Goal: Task Accomplishment & Management: Complete application form

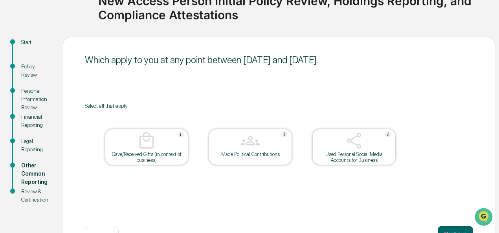
scroll to position [71, 0]
click at [28, 68] on div "Policy Review" at bounding box center [35, 71] width 29 height 17
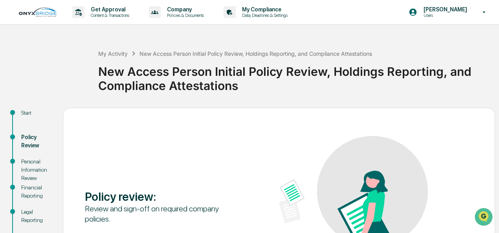
scroll to position [98, 0]
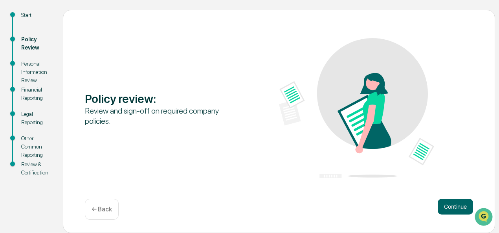
click at [27, 15] on div "Start" at bounding box center [35, 15] width 29 height 8
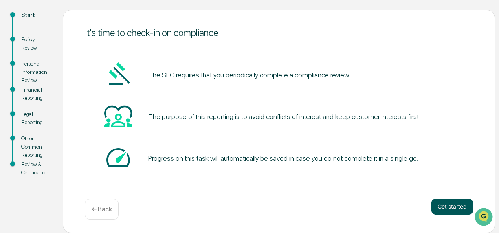
click at [456, 209] on button "Get started" at bounding box center [453, 207] width 42 height 16
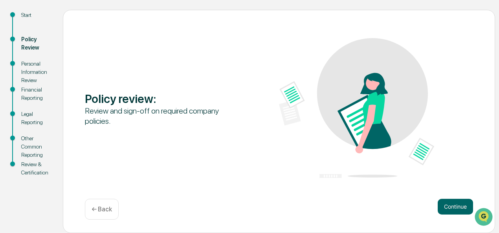
click at [456, 209] on button "Continue" at bounding box center [455, 207] width 35 height 16
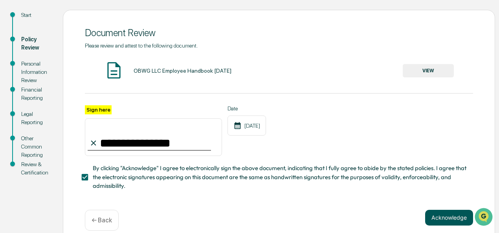
click at [451, 218] on button "Acknowledge" at bounding box center [449, 218] width 48 height 16
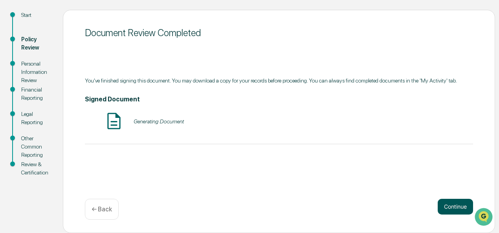
click at [451, 218] on div "Continue ← Back" at bounding box center [279, 209] width 389 height 21
click at [451, 209] on button "Continue" at bounding box center [455, 207] width 35 height 16
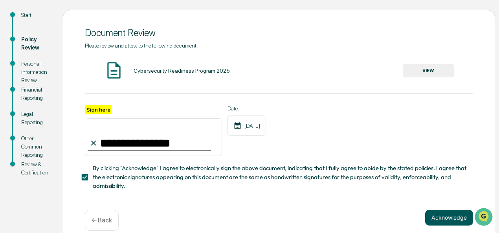
click at [451, 214] on button "Acknowledge" at bounding box center [449, 218] width 48 height 16
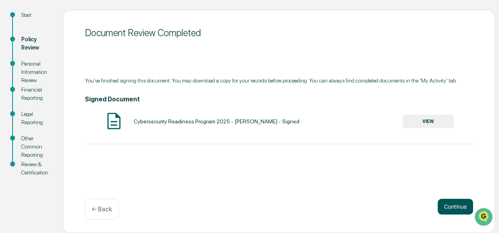
click at [451, 214] on button "Continue" at bounding box center [455, 207] width 35 height 16
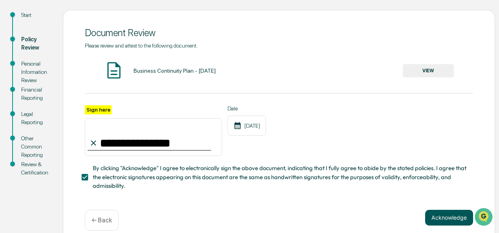
click at [451, 222] on button "Acknowledge" at bounding box center [449, 218] width 48 height 16
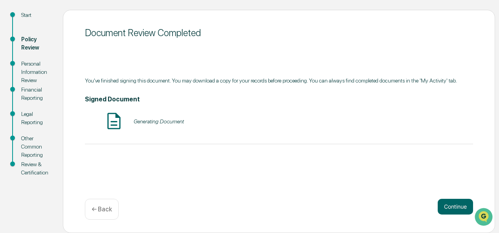
click at [457, 196] on div "Document Review Completed You've finished signing this document. You may downlo…" at bounding box center [279, 121] width 433 height 223
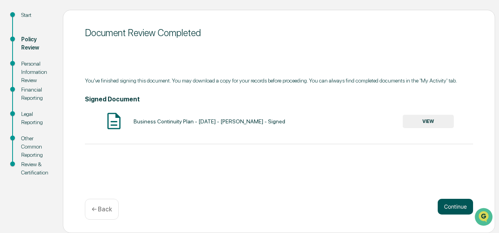
click at [462, 211] on button "Continue" at bounding box center [455, 207] width 35 height 16
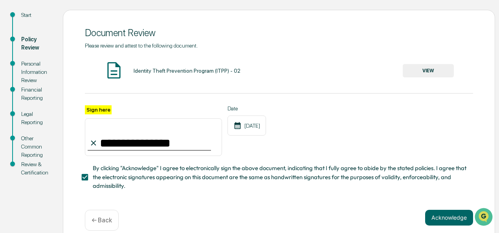
click at [462, 211] on div "**********" at bounding box center [279, 127] width 433 height 234
click at [454, 225] on button "Acknowledge" at bounding box center [449, 218] width 48 height 16
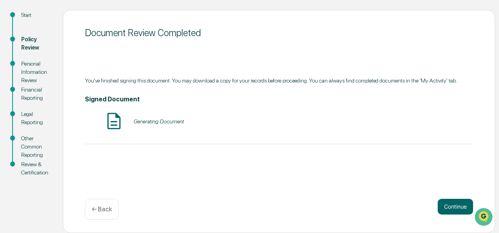
click at [453, 216] on div "Continue ← Back" at bounding box center [279, 209] width 389 height 21
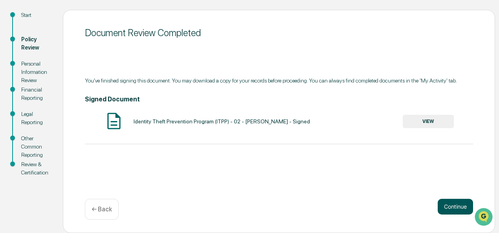
click at [454, 199] on button "Continue" at bounding box center [455, 207] width 35 height 16
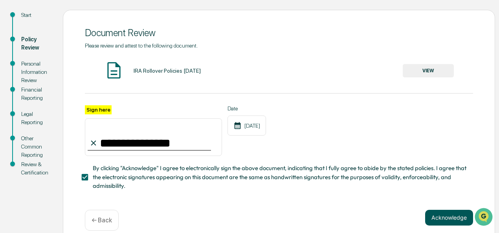
click at [453, 226] on button "Acknowledge" at bounding box center [449, 218] width 48 height 16
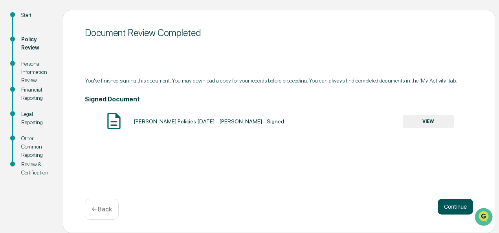
click at [448, 212] on button "Continue" at bounding box center [455, 207] width 35 height 16
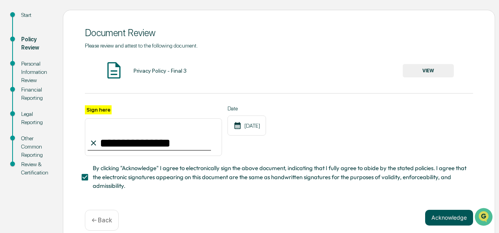
click at [449, 221] on button "Acknowledge" at bounding box center [449, 218] width 48 height 16
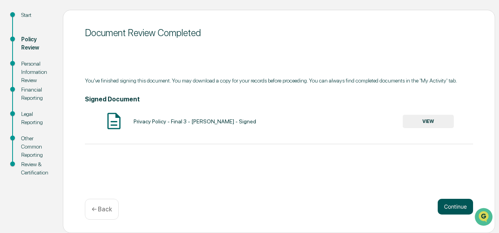
click at [449, 221] on div "Document Review Completed You've finished signing this document. You may downlo…" at bounding box center [279, 121] width 433 height 223
click at [450, 208] on button "Continue" at bounding box center [455, 207] width 35 height 16
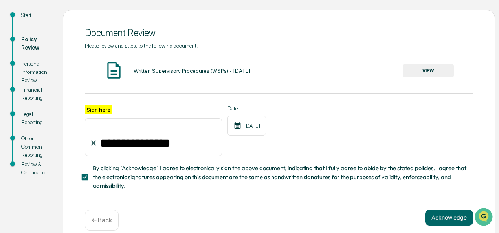
click at [450, 209] on div "**********" at bounding box center [279, 127] width 433 height 234
click at [450, 226] on button "Acknowledge" at bounding box center [449, 218] width 48 height 16
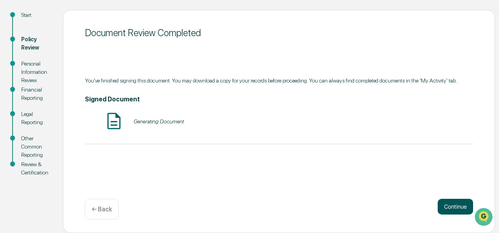
click at [450, 226] on div "Document Review Completed You've finished signing this document. You may downlo…" at bounding box center [279, 121] width 433 height 223
click at [451, 213] on button "Continue" at bounding box center [455, 207] width 35 height 16
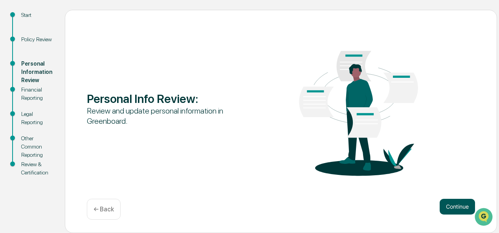
click at [451, 211] on button "Continue" at bounding box center [457, 207] width 35 height 16
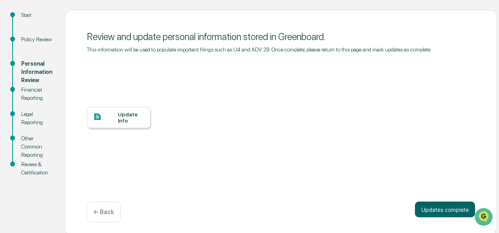
scroll to position [101, 0]
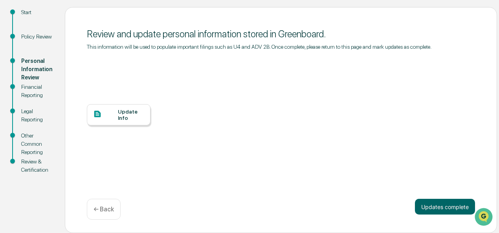
click at [132, 113] on div "Update Info" at bounding box center [131, 115] width 26 height 13
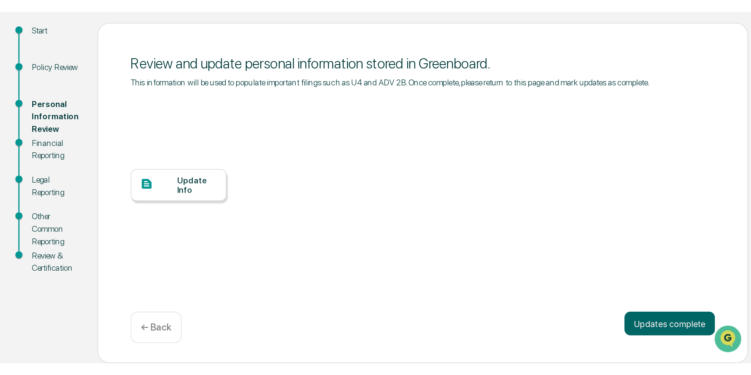
scroll to position [0, 0]
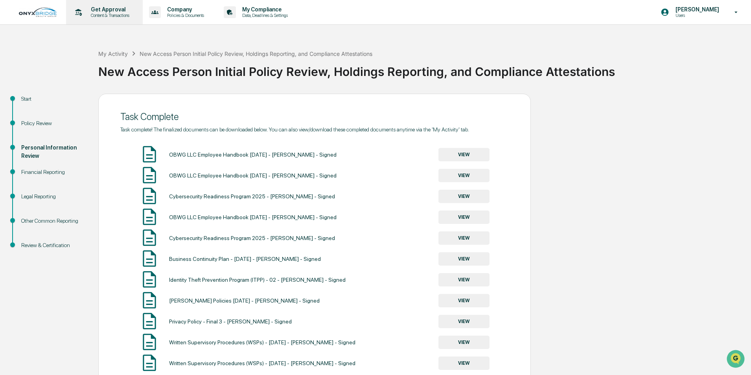
click at [98, 16] on p "Content & Transactions" at bounding box center [109, 16] width 49 height 6
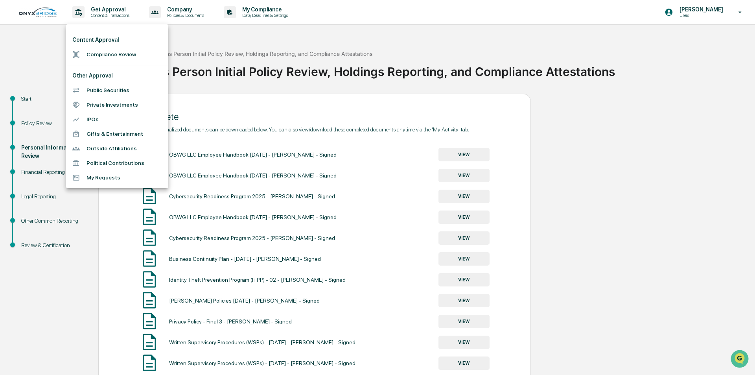
click at [499, 76] on div at bounding box center [377, 187] width 755 height 375
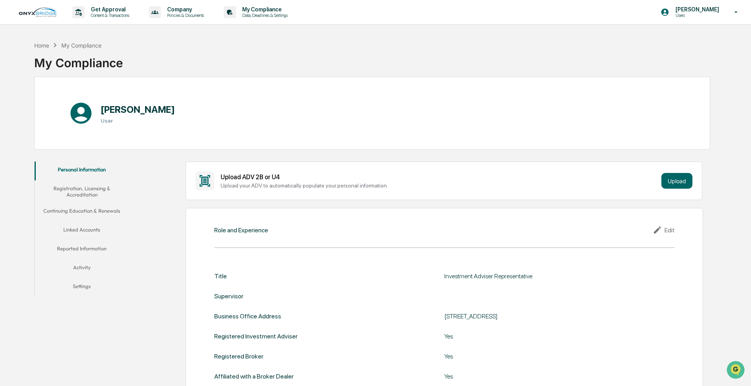
click at [81, 142] on button "Registration, Licensing & Accreditation" at bounding box center [82, 192] width 94 height 22
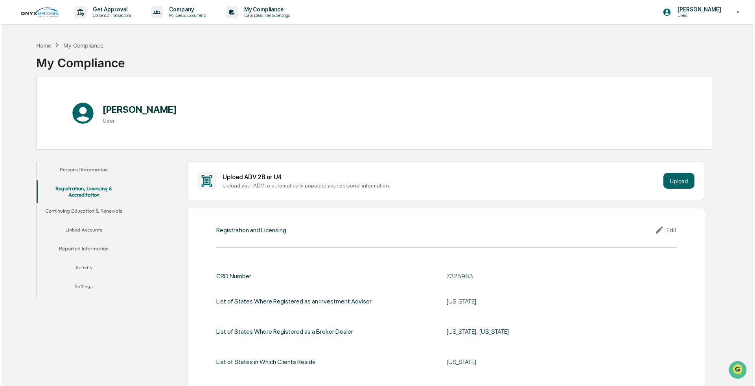
scroll to position [118, 0]
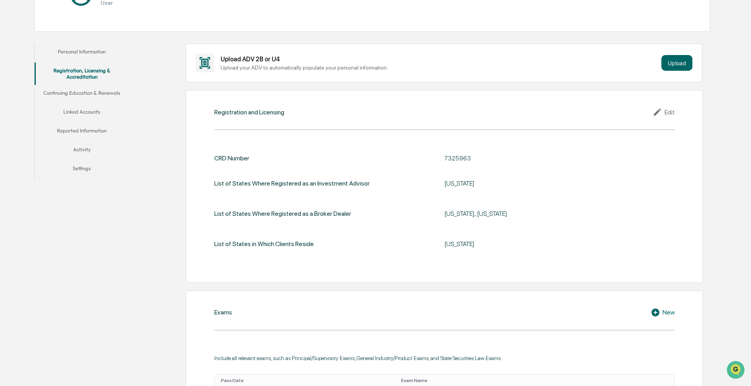
click at [83, 93] on button "Continuing Education & Renewals" at bounding box center [82, 94] width 94 height 19
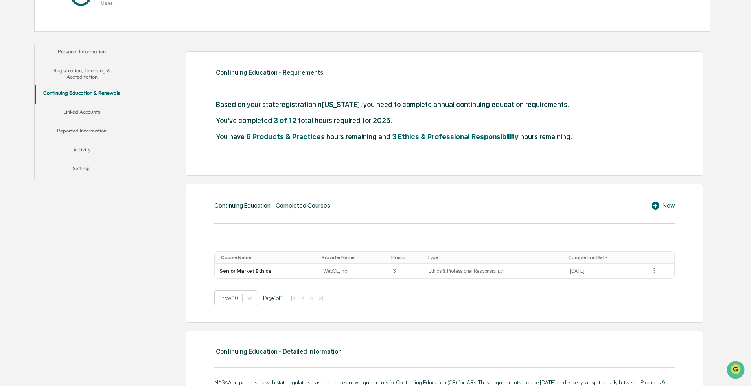
click at [253, 142] on div "New" at bounding box center [663, 205] width 24 height 9
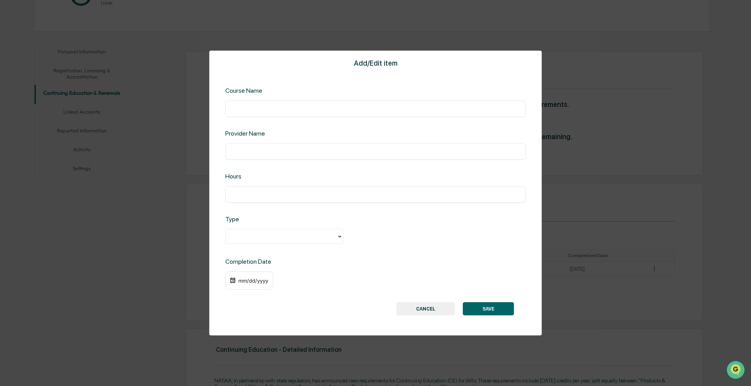
click at [253, 142] on div "Add/Edit item Course Name ​ Provider Name ​ Hours ​ Type Completion Date mm/dd/…" at bounding box center [375, 193] width 751 height 386
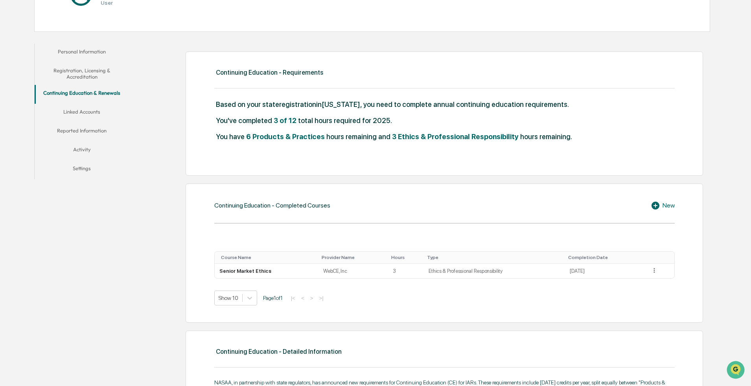
click at [253, 142] on div "New" at bounding box center [663, 205] width 24 height 9
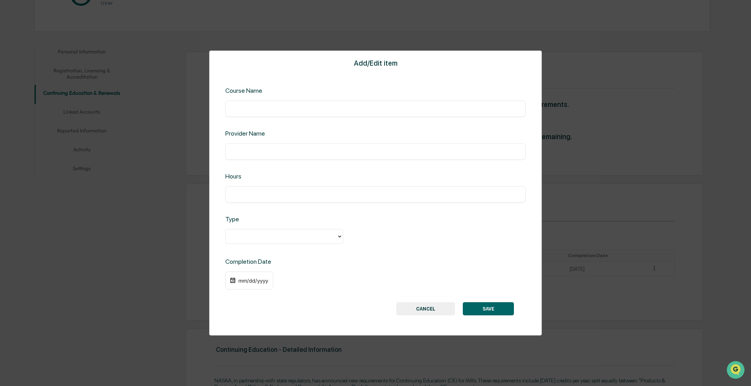
click at [253, 142] on button "CANCEL" at bounding box center [425, 308] width 59 height 13
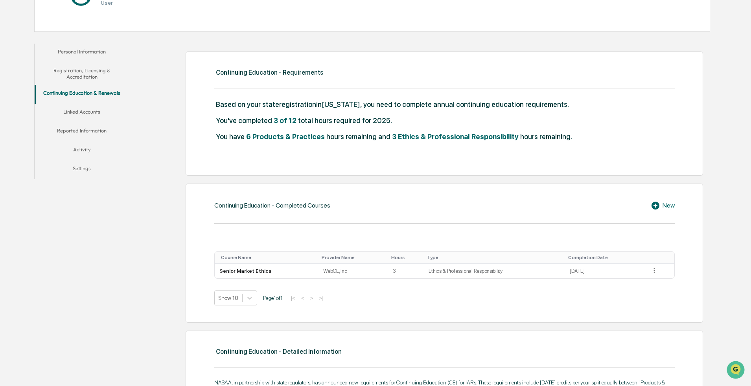
click at [253, 142] on div "Continuing Education - Completed Courses New Course Name Provider Name Hours Ty…" at bounding box center [445, 253] width 518 height 139
click at [253, 142] on icon at bounding box center [657, 205] width 12 height 9
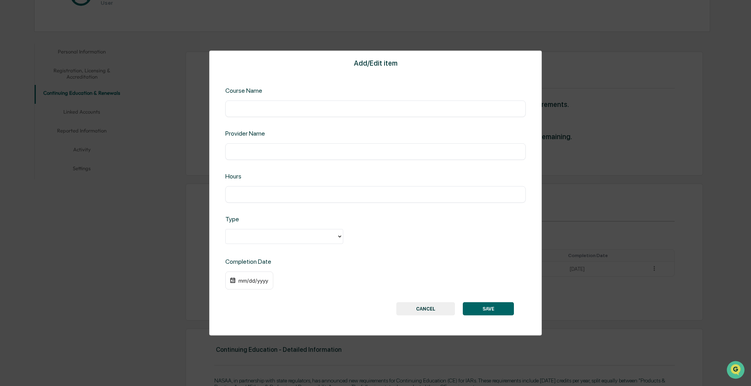
drag, startPoint x: 245, startPoint y: 113, endPoint x: 236, endPoint y: 105, distance: 12.3
click at [236, 105] on input "text" at bounding box center [375, 109] width 289 height 8
paste input "**********"
type input "**********"
click at [253, 142] on input "text" at bounding box center [375, 152] width 289 height 8
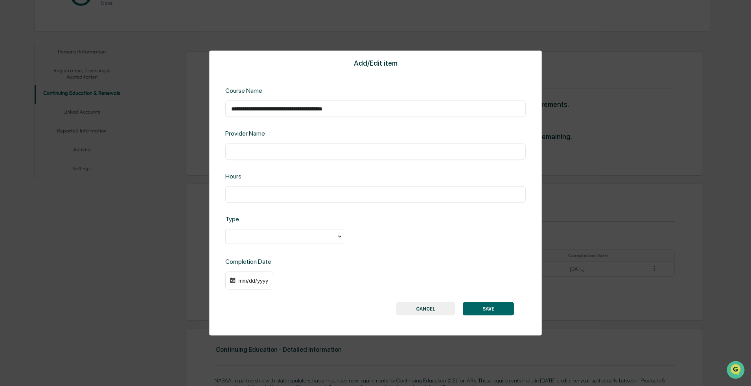
paste input "**********"
type input "**********"
drag, startPoint x: 306, startPoint y: 190, endPoint x: 247, endPoint y: 187, distance: 58.2
click at [248, 142] on div "Hours ​" at bounding box center [375, 188] width 300 height 30
click at [245, 142] on input "text" at bounding box center [375, 195] width 289 height 8
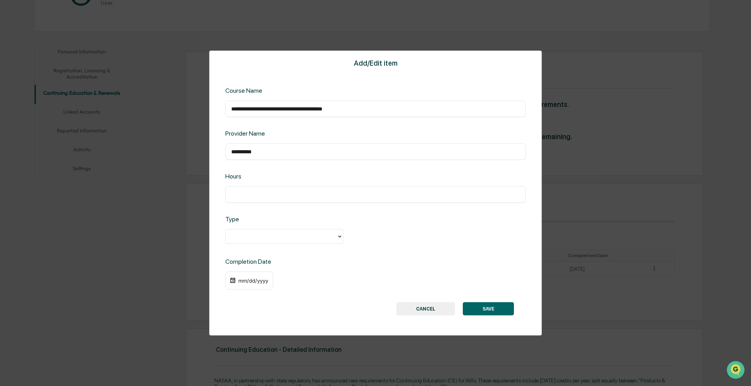
paste input "***"
click at [245, 142] on input "***" at bounding box center [375, 195] width 289 height 8
click at [247, 142] on input "***" at bounding box center [375, 195] width 289 height 8
type input "***"
click at [253, 142] on div at bounding box center [281, 236] width 103 height 9
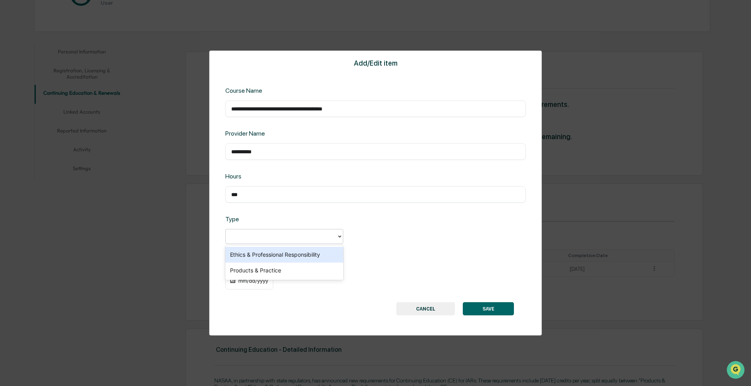
click at [253, 142] on div "Ethics & Professional Responsibility" at bounding box center [284, 255] width 118 height 16
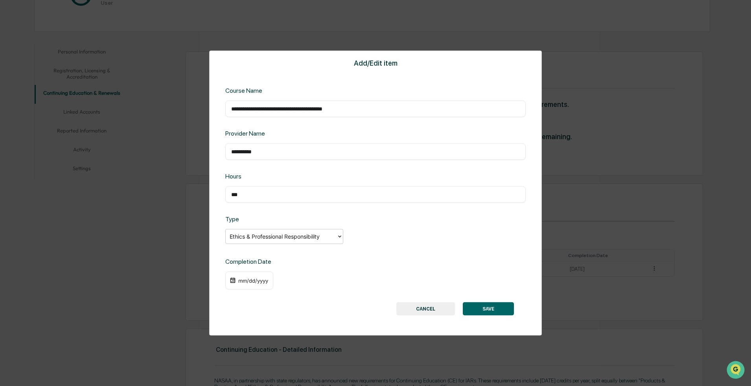
click at [245, 142] on div "mm/dd/yyyy" at bounding box center [253, 281] width 31 height 6
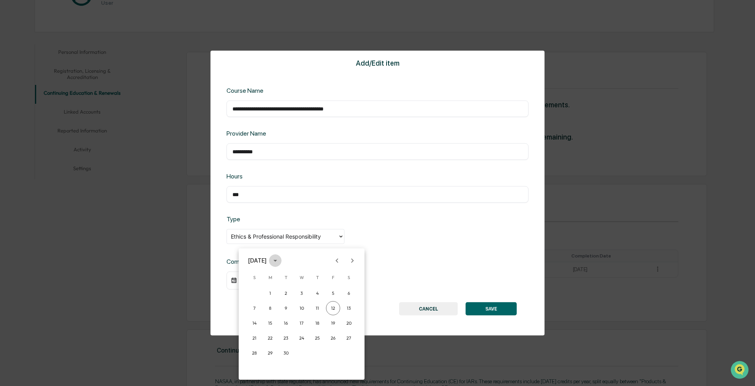
click at [253, 142] on icon "calendar view is open, switch to year view" at bounding box center [275, 260] width 9 height 9
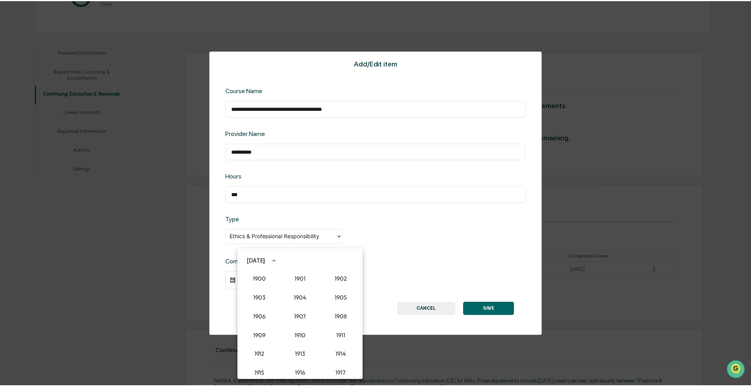
scroll to position [728, 0]
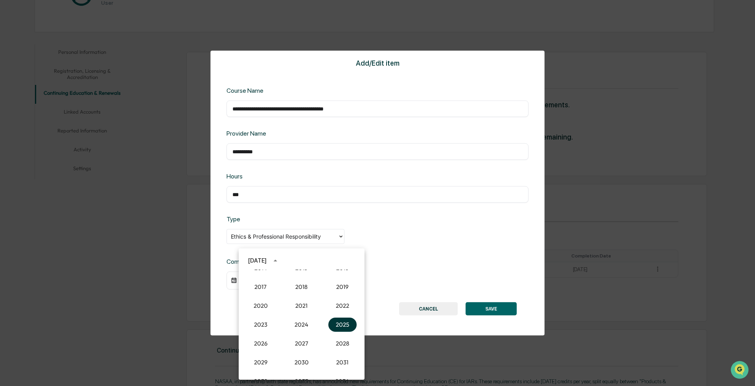
click at [253, 142] on button "2025" at bounding box center [342, 325] width 28 height 14
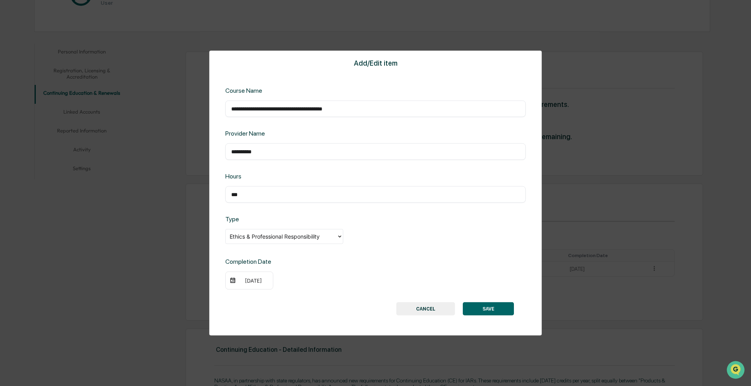
click at [253, 142] on div "[DATE]" at bounding box center [249, 281] width 48 height 18
click at [253, 142] on div "[DATE]" at bounding box center [253, 281] width 31 height 6
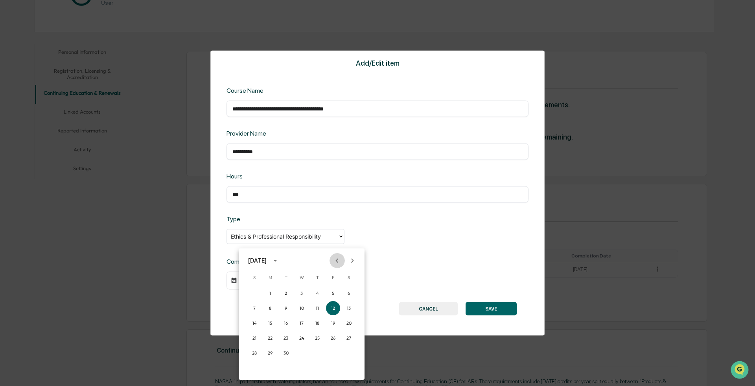
click at [253, 142] on icon "Previous month" at bounding box center [337, 260] width 9 height 9
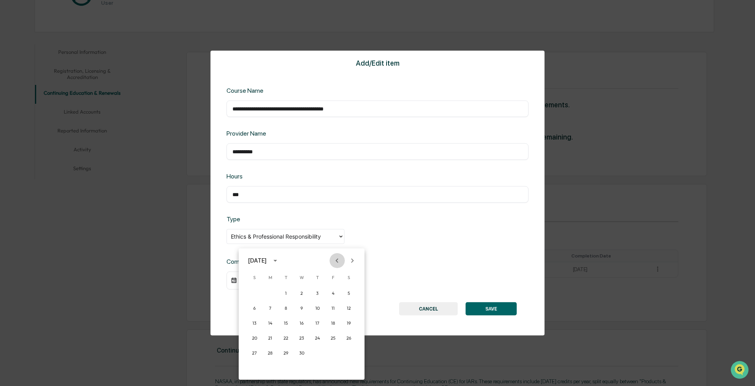
click at [253, 142] on icon "Previous month" at bounding box center [337, 260] width 9 height 9
click at [253, 142] on button "6" at bounding box center [317, 308] width 14 height 14
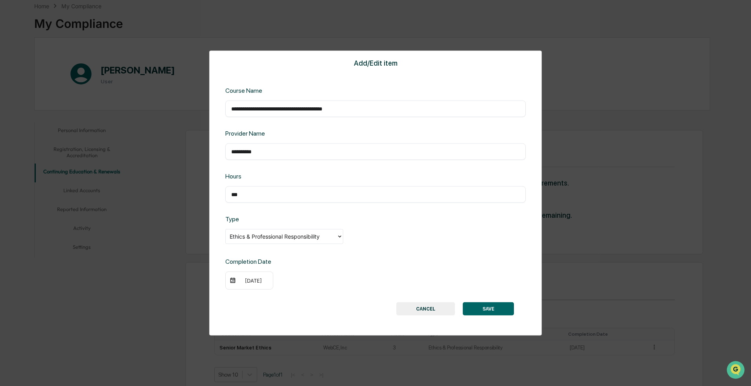
scroll to position [0, 0]
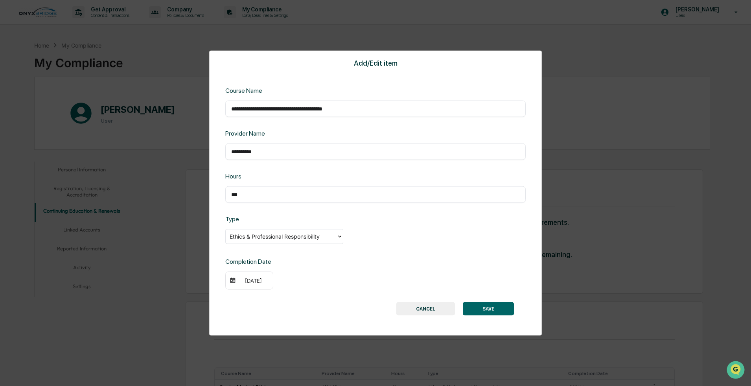
click at [253, 142] on button "SAVE" at bounding box center [488, 308] width 51 height 13
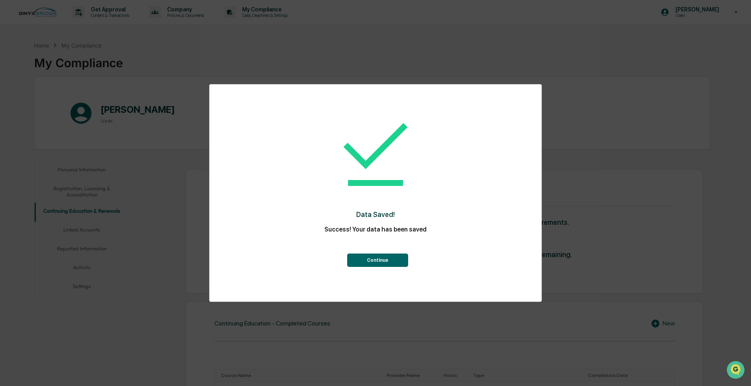
click at [253, 142] on button "Continue" at bounding box center [377, 260] width 61 height 13
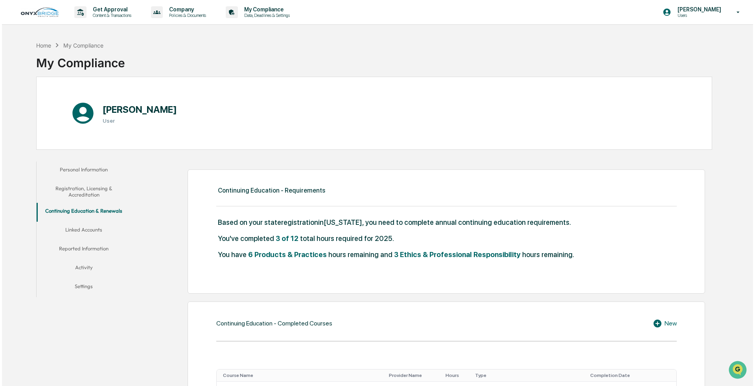
scroll to position [118, 0]
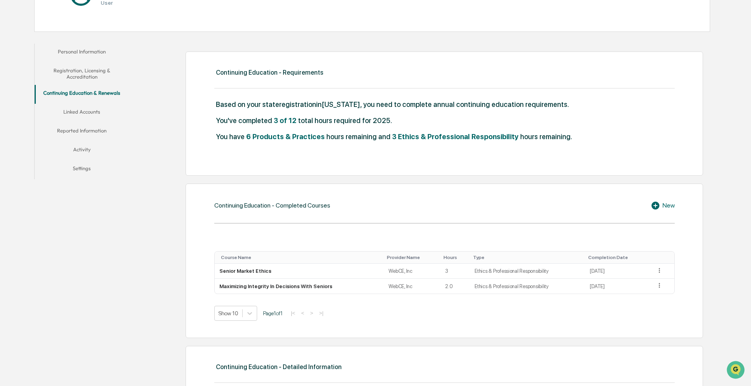
click at [253, 142] on icon at bounding box center [657, 205] width 12 height 9
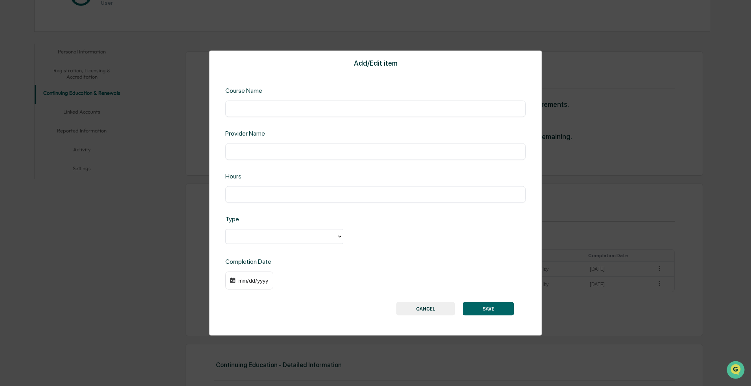
drag, startPoint x: 302, startPoint y: 96, endPoint x: 269, endPoint y: 111, distance: 35.7
paste input "**********"
type input "**********"
click at [253, 142] on div "**********" at bounding box center [375, 193] width 333 height 285
click at [253, 142] on div "​" at bounding box center [375, 152] width 300 height 17
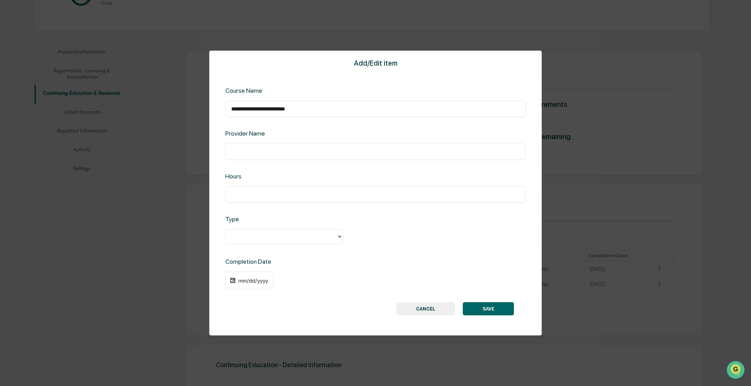
click at [253, 142] on input "text" at bounding box center [375, 152] width 289 height 8
type input "*"
click at [253, 142] on input "*" at bounding box center [375, 152] width 289 height 8
paste input "**********"
click at [246, 142] on input "**********" at bounding box center [375, 152] width 289 height 8
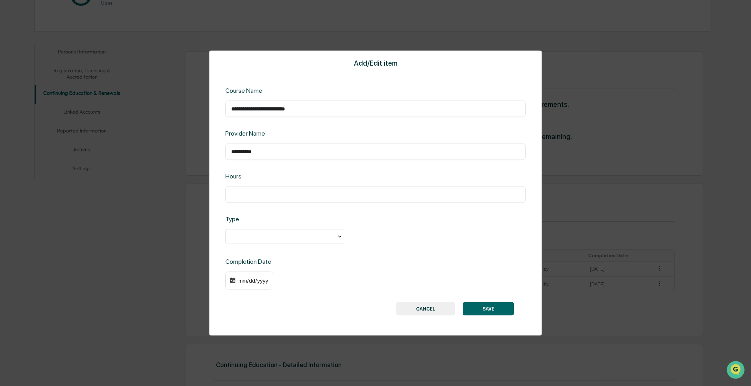
type input "**********"
click at [245, 142] on input "text" at bounding box center [375, 195] width 289 height 8
type input "***"
click at [253, 142] on div "**********" at bounding box center [375, 193] width 333 height 285
click at [253, 142] on div at bounding box center [281, 236] width 103 height 9
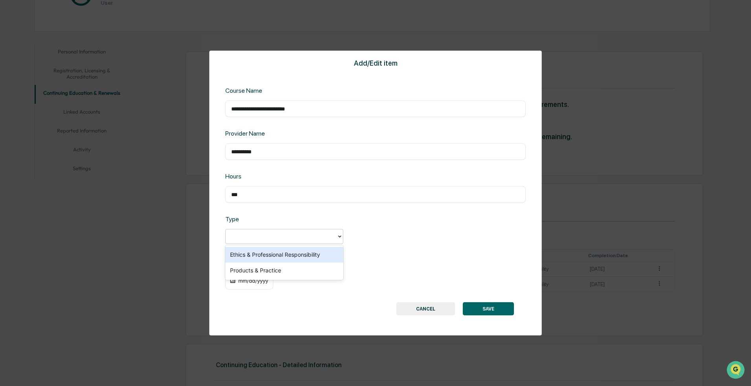
click at [253, 142] on div "Ethics & Professional Responsibility" at bounding box center [284, 255] width 118 height 16
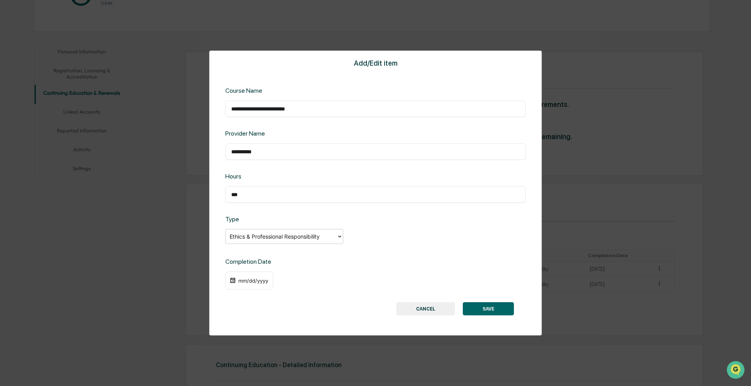
click at [253, 142] on div "mm/dd/yyyy" at bounding box center [253, 281] width 31 height 6
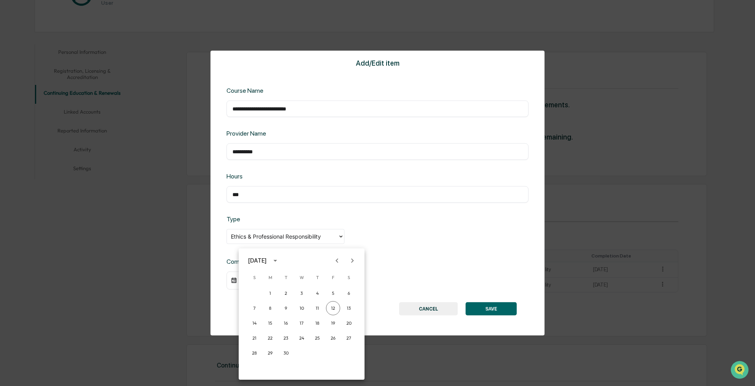
click at [253, 142] on icon "calendar view is open, switch to year view" at bounding box center [275, 260] width 9 height 9
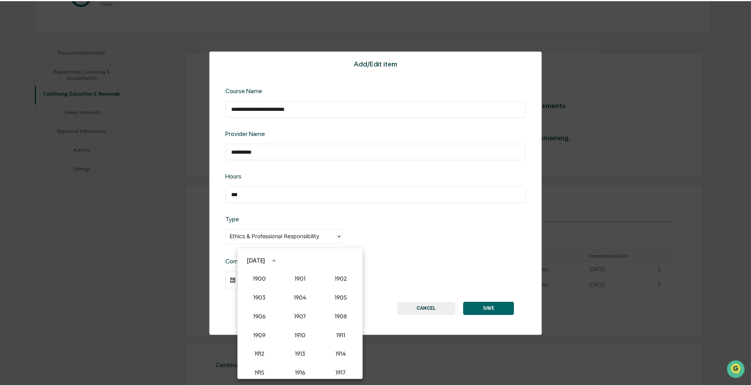
scroll to position [728, 0]
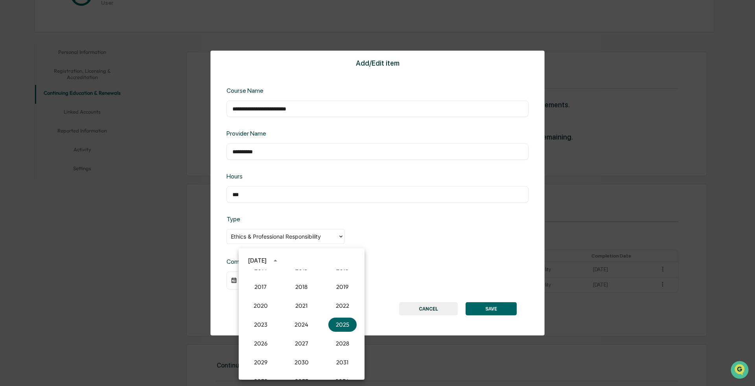
click at [253, 142] on icon "year view is open, switch to calendar view" at bounding box center [275, 260] width 9 height 9
click at [253, 142] on icon "Previous month" at bounding box center [337, 260] width 9 height 9
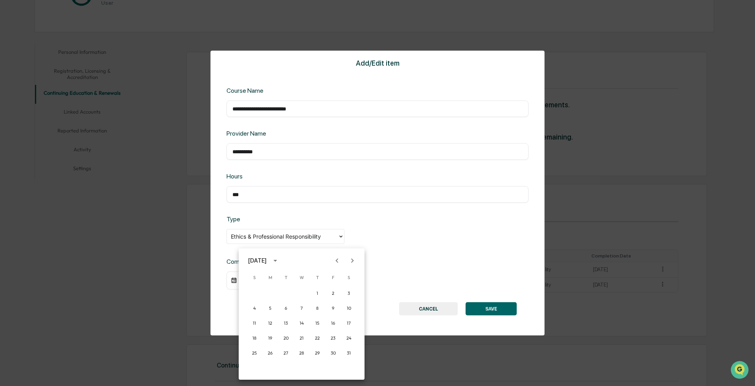
click at [253, 142] on icon "Previous month" at bounding box center [337, 260] width 9 height 9
click at [253, 142] on button "21" at bounding box center [286, 338] width 14 height 14
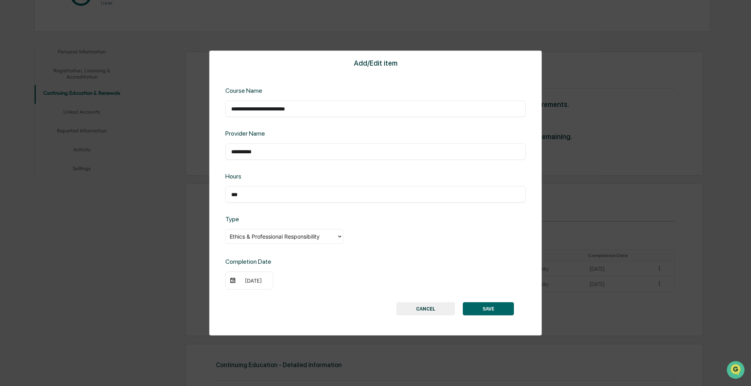
click at [253, 142] on button "SAVE" at bounding box center [488, 308] width 51 height 13
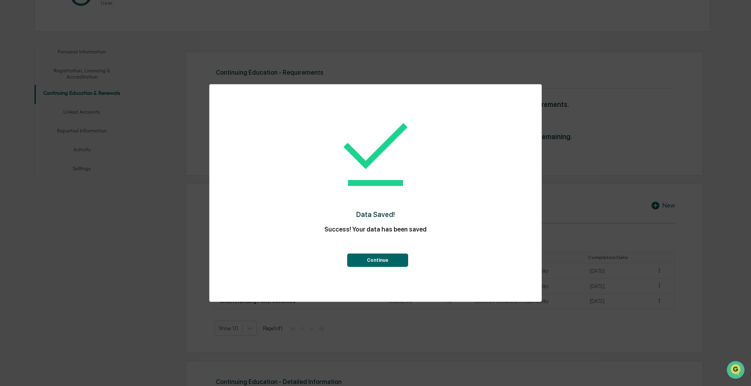
click at [253, 142] on button "Continue" at bounding box center [377, 260] width 61 height 13
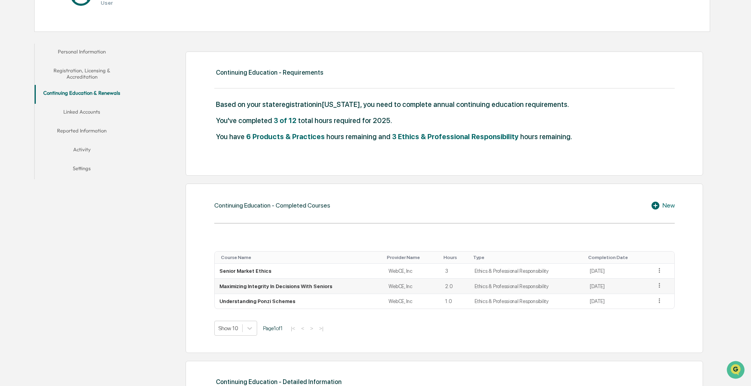
click at [253, 142] on icon at bounding box center [659, 285] width 7 height 7
click at [253, 142] on div "Edit" at bounding box center [650, 297] width 25 height 13
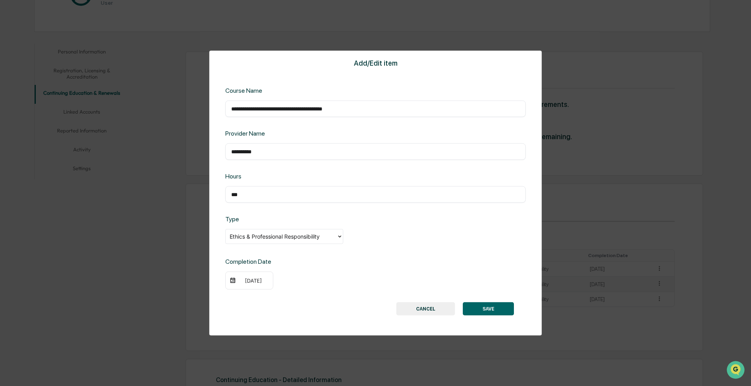
click at [253, 142] on div "*** ​" at bounding box center [375, 194] width 300 height 17
click at [253, 142] on input "***" at bounding box center [375, 195] width 289 height 8
type input "*"
click at [253, 142] on button "SAVE" at bounding box center [488, 308] width 51 height 13
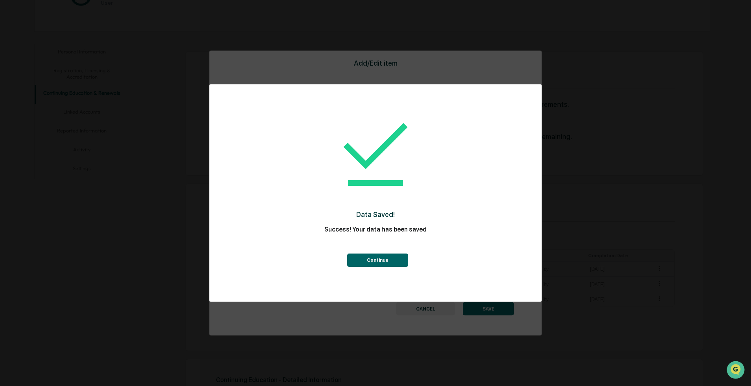
click at [253, 142] on div "Continue" at bounding box center [375, 252] width 300 height 28
click at [253, 142] on button "Continue" at bounding box center [377, 260] width 61 height 13
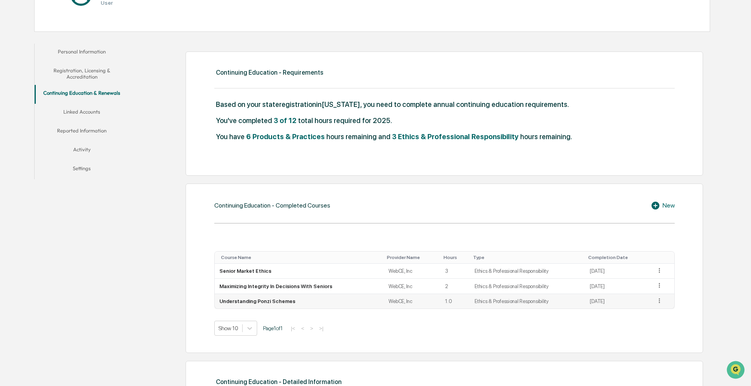
click at [253, 142] on icon at bounding box center [659, 300] width 7 height 7
click at [253, 142] on div "Edit" at bounding box center [650, 312] width 25 height 13
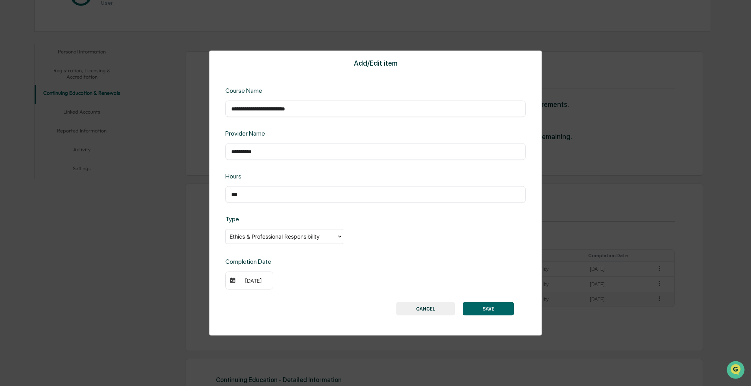
click at [253, 142] on div "**********" at bounding box center [375, 193] width 333 height 285
click at [253, 142] on div "*** ​" at bounding box center [375, 194] width 300 height 17
click at [245, 142] on input "***" at bounding box center [375, 195] width 289 height 8
type input "*"
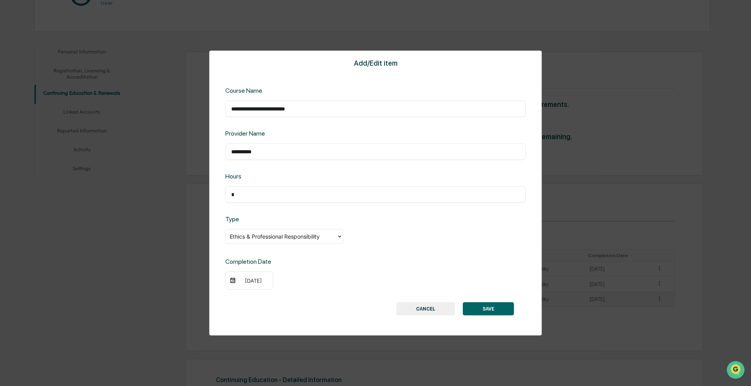
click at [253, 142] on button "SAVE" at bounding box center [488, 308] width 51 height 13
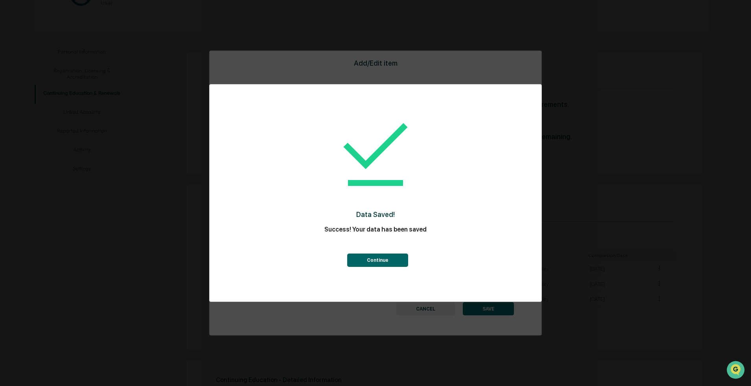
click at [253, 142] on button "Continue" at bounding box center [377, 260] width 61 height 13
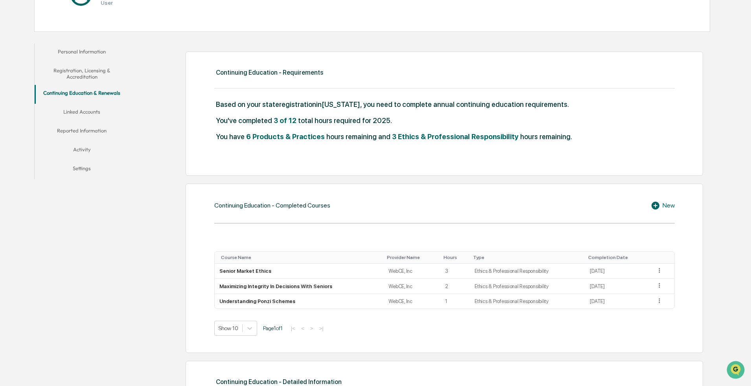
scroll to position [236, 0]
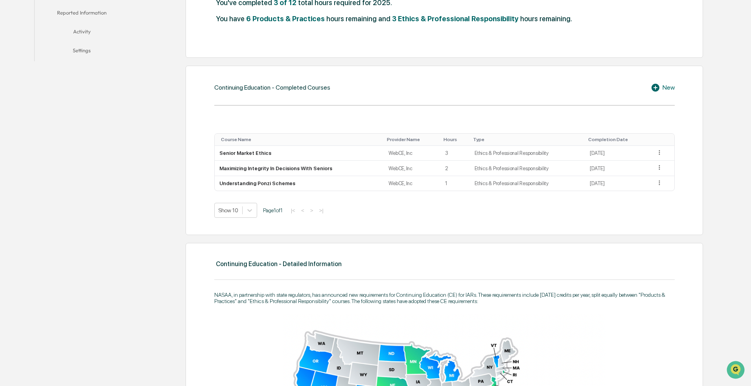
click at [253, 89] on icon at bounding box center [657, 87] width 12 height 9
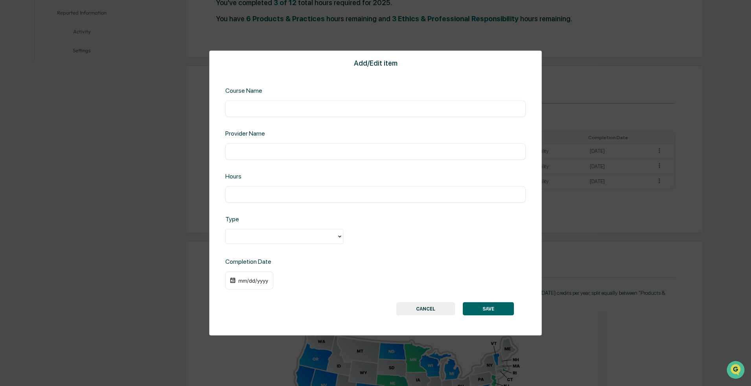
click at [253, 142] on div at bounding box center [281, 236] width 111 height 12
click at [253, 142] on button "CANCEL" at bounding box center [425, 308] width 59 height 13
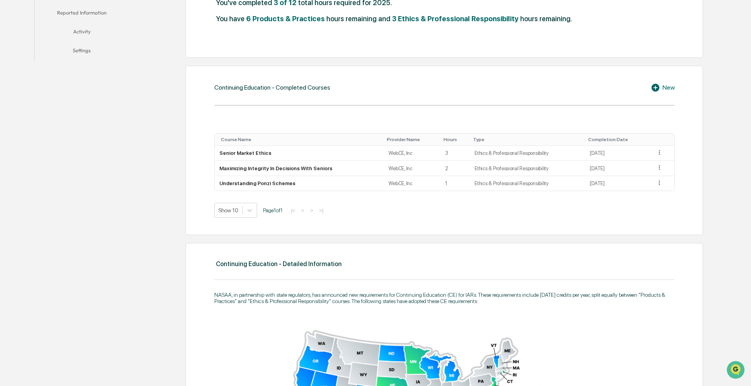
click at [253, 87] on div "New" at bounding box center [663, 87] width 24 height 9
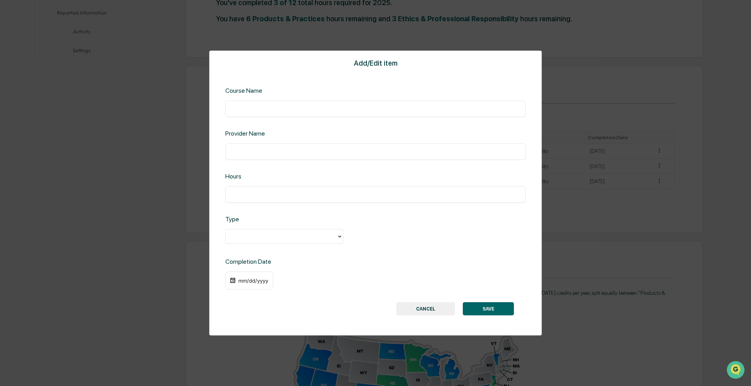
paste input "**********"
type input "**********"
paste input "*****"
type input "*****"
click at [253, 142] on div "​" at bounding box center [375, 194] width 300 height 17
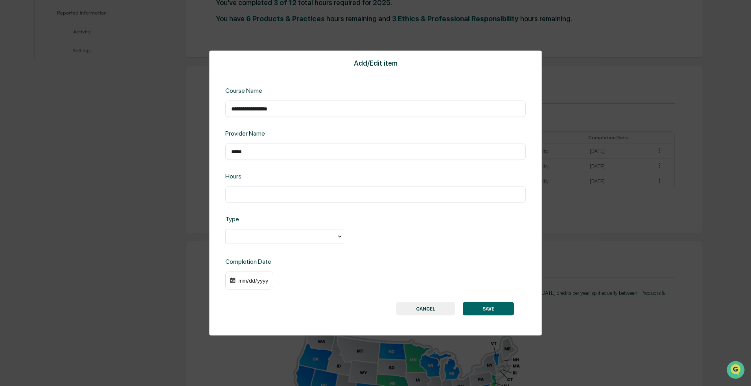
click at [253, 142] on input "text" at bounding box center [375, 195] width 289 height 8
type input "*"
click at [253, 142] on div at bounding box center [284, 236] width 118 height 15
click at [253, 142] on div "Products & Practice" at bounding box center [284, 271] width 118 height 16
click at [250, 142] on div "mm/dd/yyyy" at bounding box center [249, 281] width 48 height 18
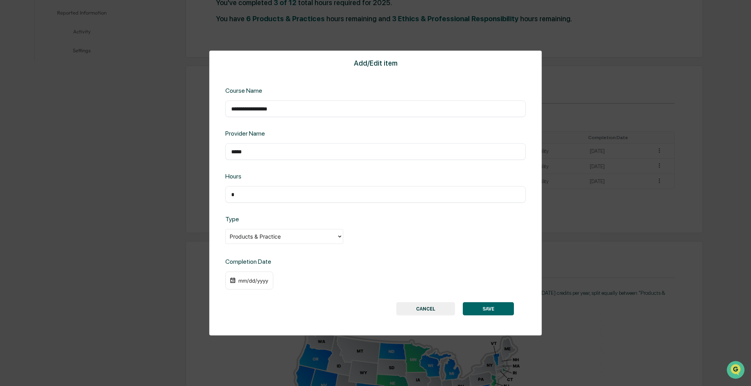
click at [239, 142] on div "mm/dd/yyyy" at bounding box center [249, 281] width 48 height 18
click at [232, 142] on img at bounding box center [233, 281] width 6 height 6
click at [239, 142] on div "mm/dd/yyyy" at bounding box center [253, 281] width 31 height 6
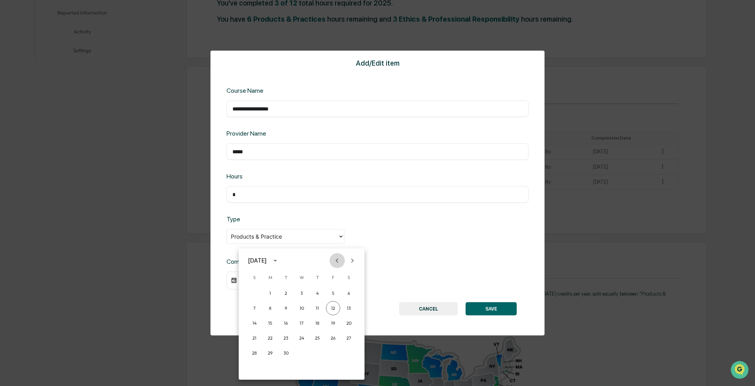
click at [253, 142] on icon "Previous month" at bounding box center [337, 260] width 9 height 9
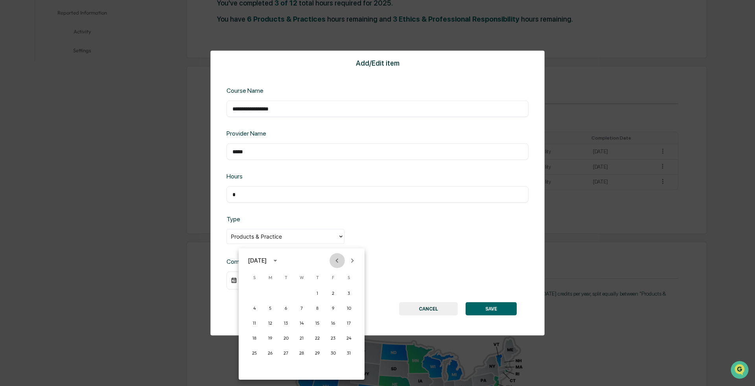
click at [253, 142] on icon "Previous month" at bounding box center [337, 260] width 9 height 9
click at [253, 142] on button "20" at bounding box center [270, 338] width 14 height 14
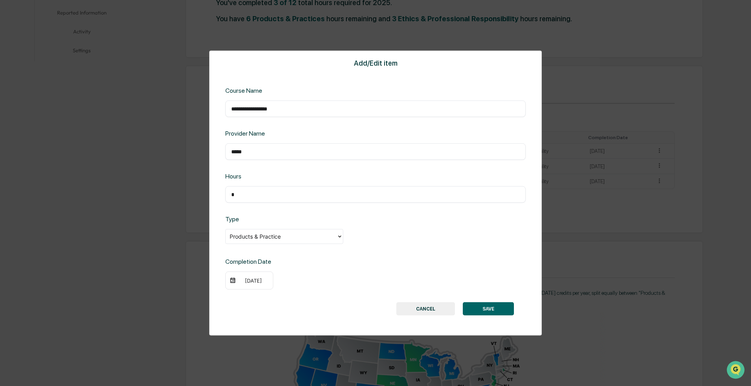
click at [253, 142] on button "SAVE" at bounding box center [488, 308] width 51 height 13
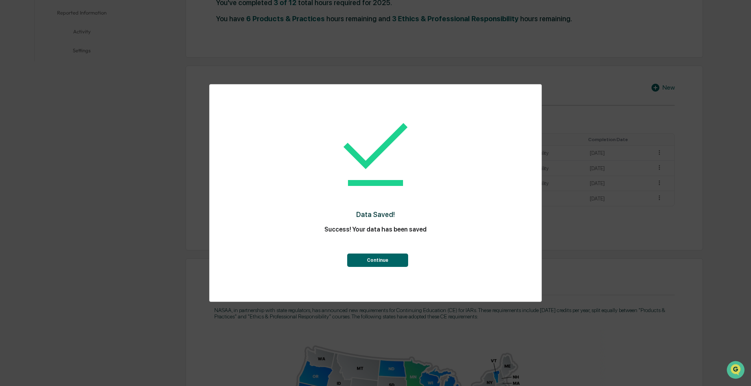
click at [253, 142] on div "Data Saved! Success! Your data has been saved Continue" at bounding box center [375, 187] width 300 height 190
click at [253, 142] on button "Continue" at bounding box center [377, 260] width 61 height 13
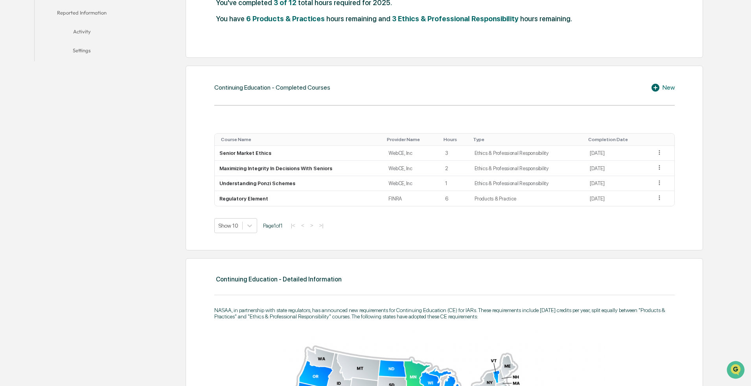
scroll to position [39, 0]
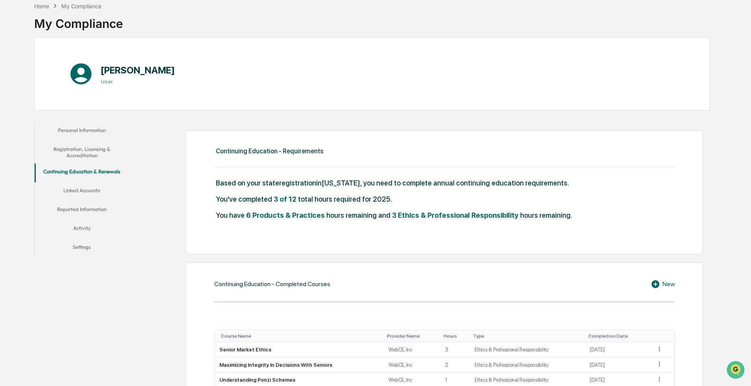
click at [75, 142] on button "Registration, Licensing & Accreditation" at bounding box center [82, 152] width 94 height 22
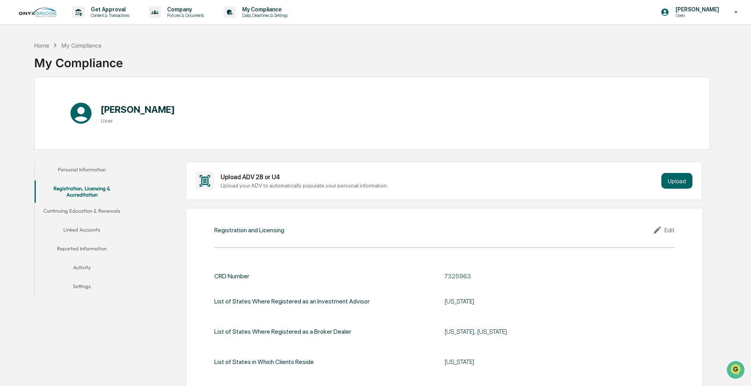
scroll to position [157, 0]
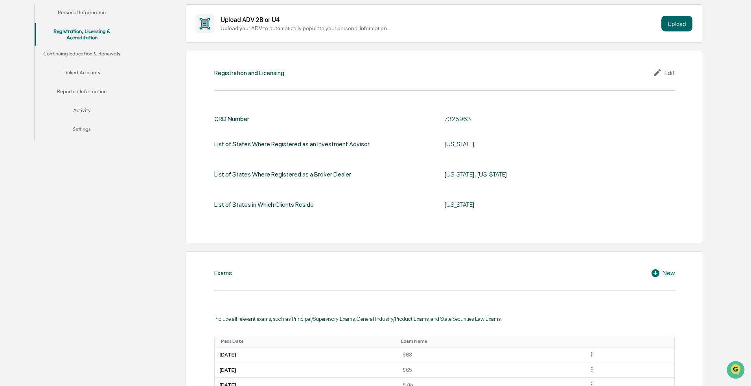
click at [253, 73] on div "Edit" at bounding box center [664, 72] width 22 height 9
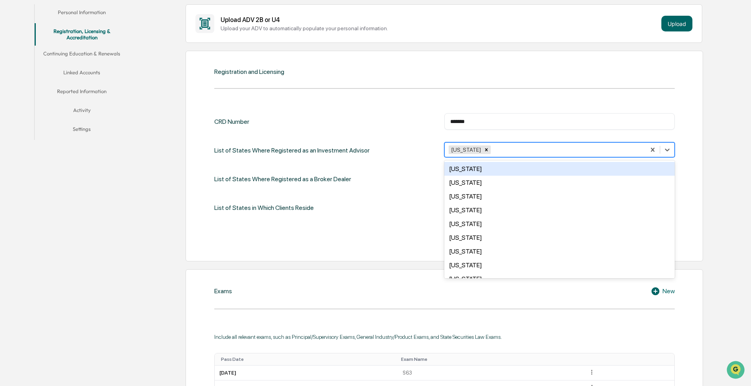
click at [253, 142] on div at bounding box center [566, 150] width 149 height 9
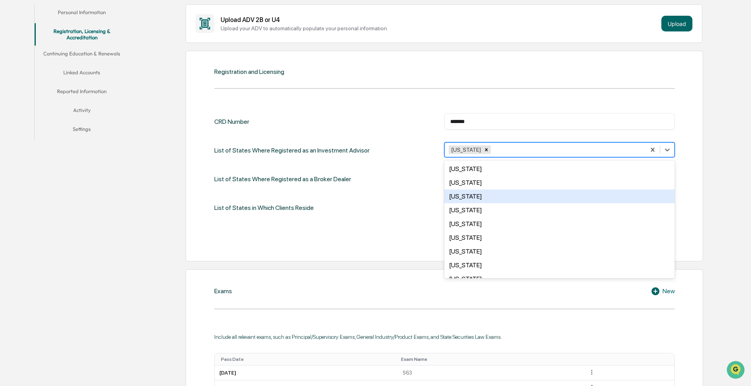
click at [253, 142] on div "List of States Where Registered as an Investment Advisor" at bounding box center [291, 150] width 155 height 16
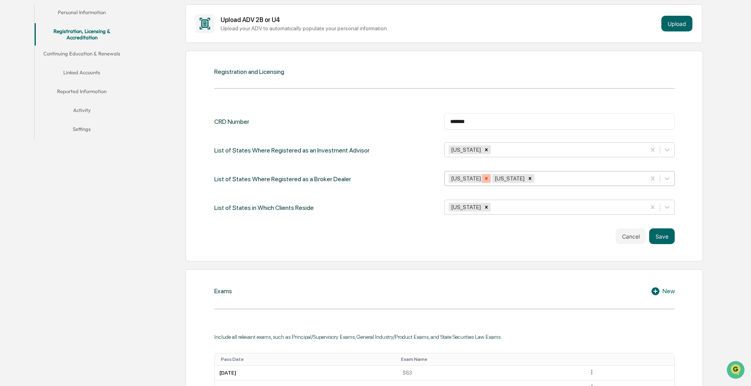
click at [253, 142] on icon "Remove California" at bounding box center [487, 179] width 6 height 6
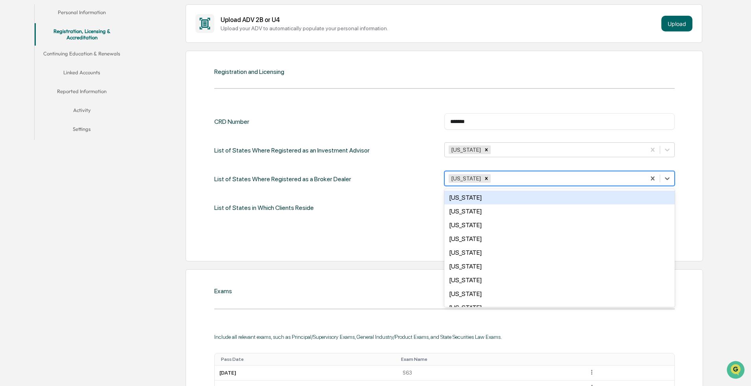
click at [253, 142] on div at bounding box center [566, 178] width 149 height 9
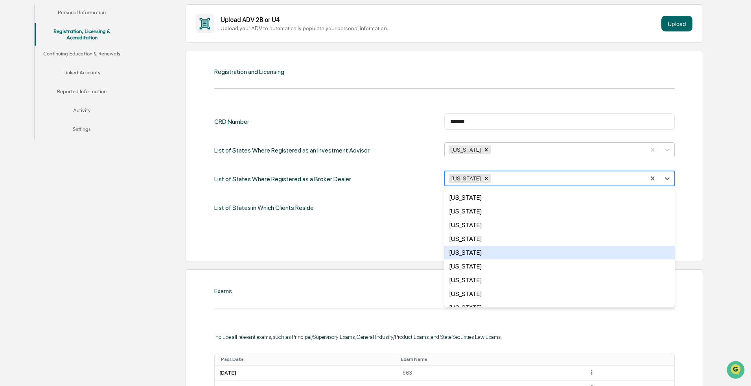
click at [253, 142] on div "California" at bounding box center [559, 253] width 230 height 14
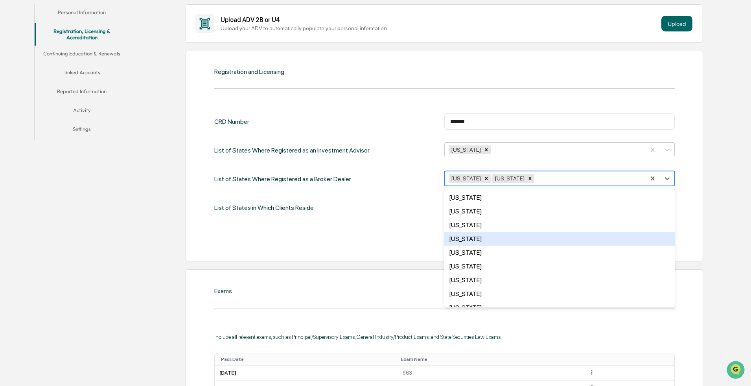
click at [253, 142] on div "Cancel Save" at bounding box center [444, 236] width 460 height 16
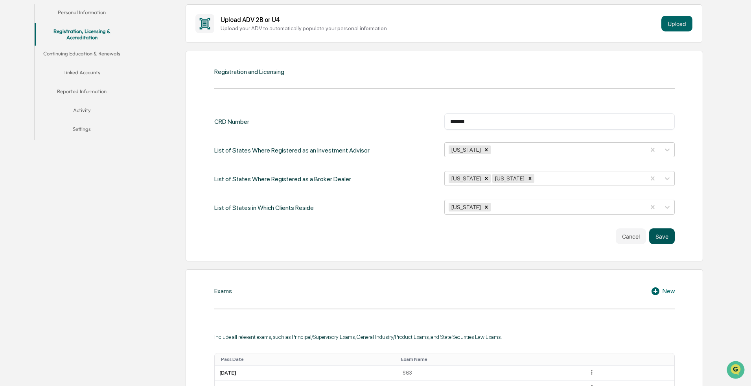
click at [253, 142] on button "Save" at bounding box center [662, 236] width 26 height 16
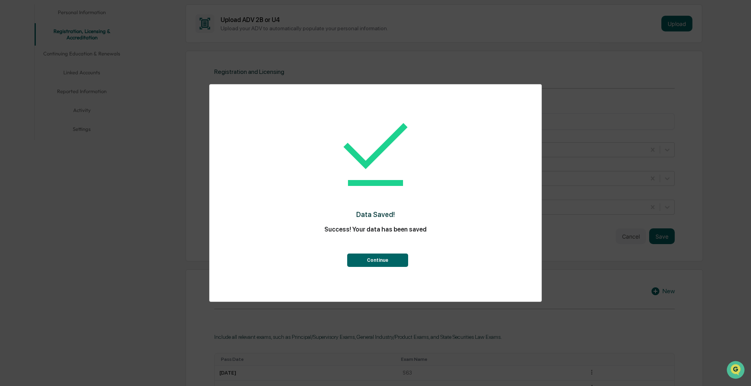
click at [253, 142] on button "Continue" at bounding box center [377, 260] width 61 height 13
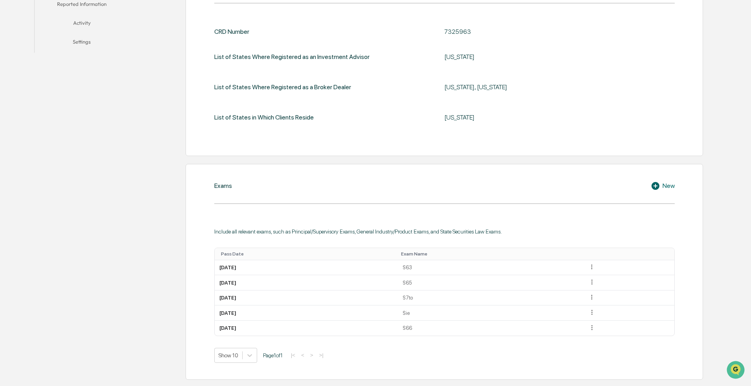
scroll to position [0, 0]
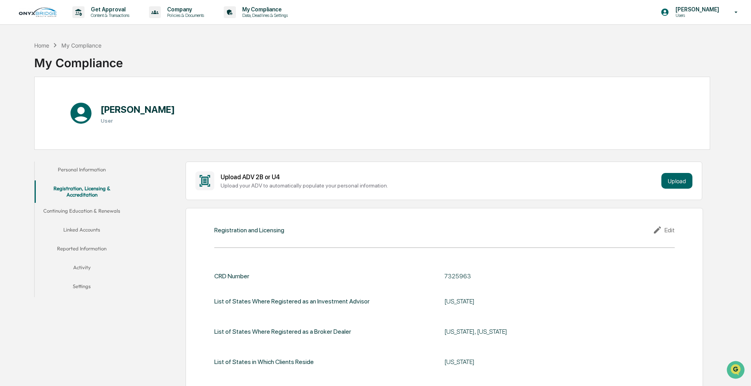
click at [92, 142] on button "Continuing Education & Renewals" at bounding box center [82, 212] width 94 height 19
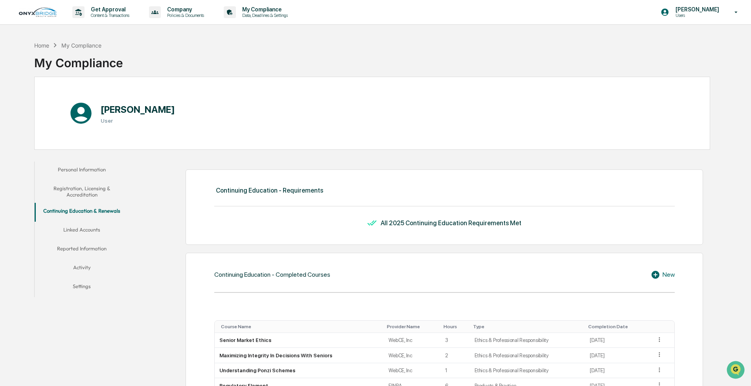
scroll to position [79, 0]
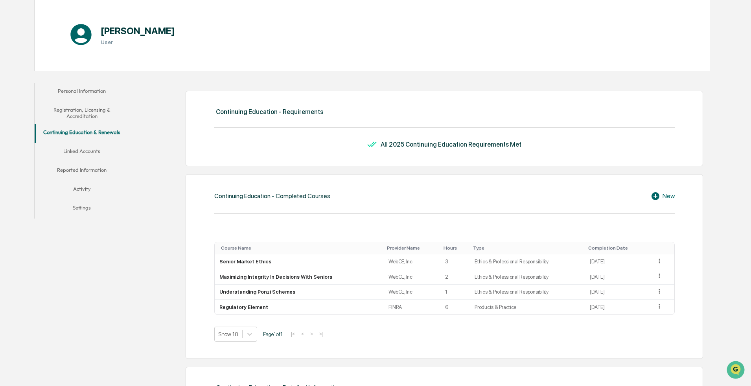
click at [79, 142] on button "Linked Accounts" at bounding box center [82, 152] width 94 height 19
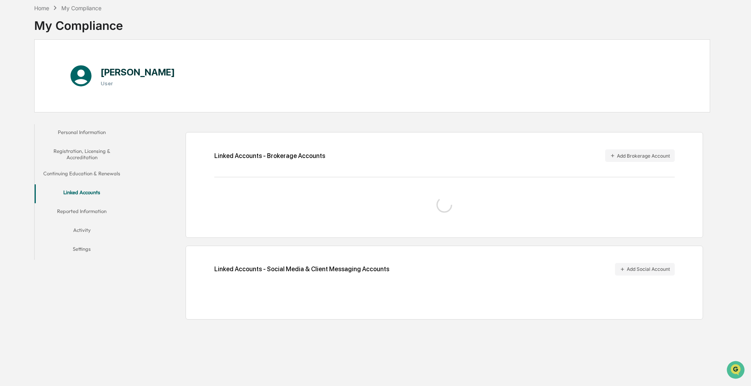
scroll to position [37, 0]
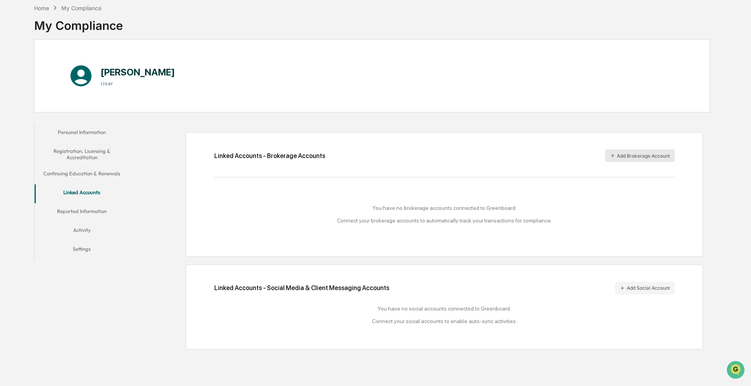
click at [253, 142] on button "Add Brokerage Account" at bounding box center [640, 155] width 70 height 13
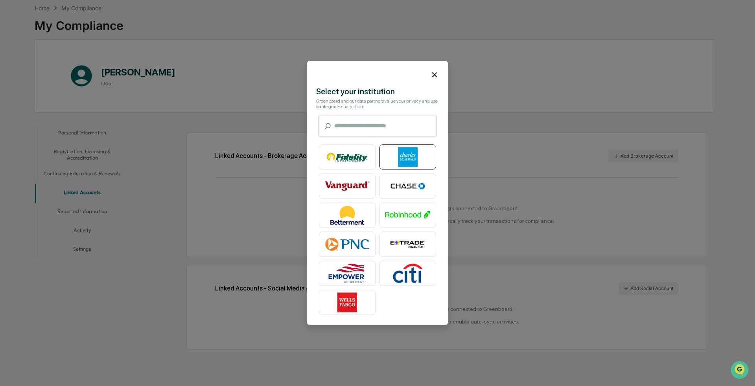
click at [253, 142] on img at bounding box center [407, 157] width 45 height 20
click at [253, 74] on icon at bounding box center [434, 74] width 9 height 9
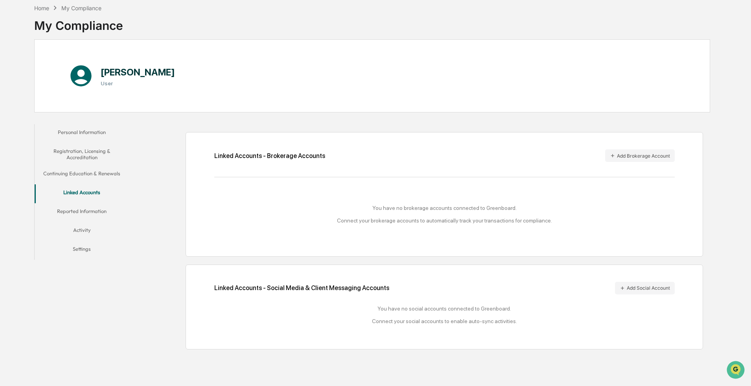
click at [103, 142] on button "Reported Information" at bounding box center [82, 212] width 94 height 19
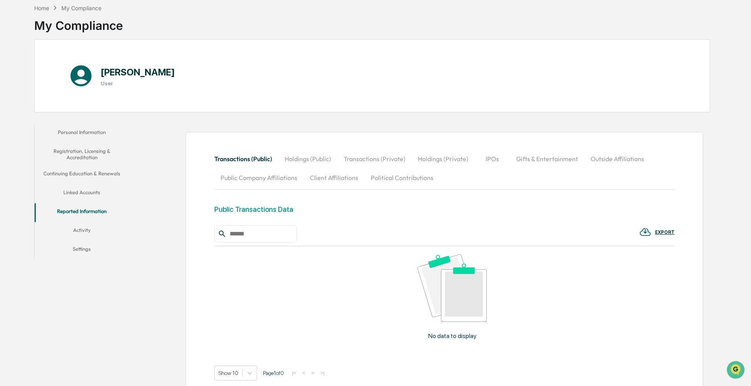
click at [87, 142] on button "Activity" at bounding box center [82, 231] width 94 height 19
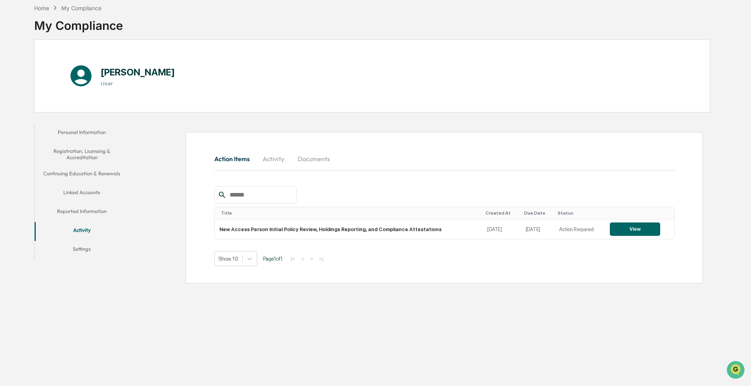
click at [253, 142] on button "Documents" at bounding box center [313, 158] width 45 height 19
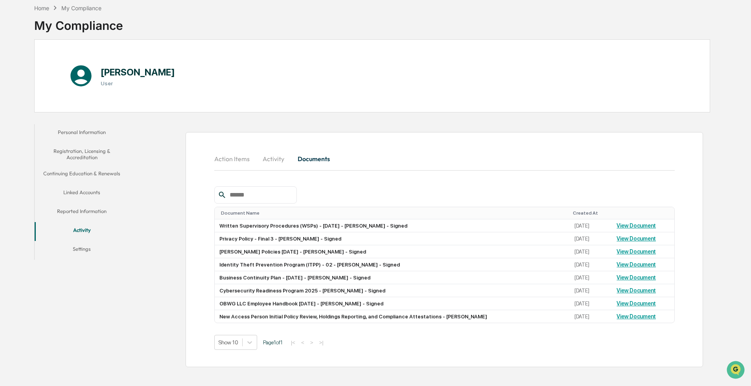
click at [81, 142] on button "Settings" at bounding box center [82, 250] width 94 height 19
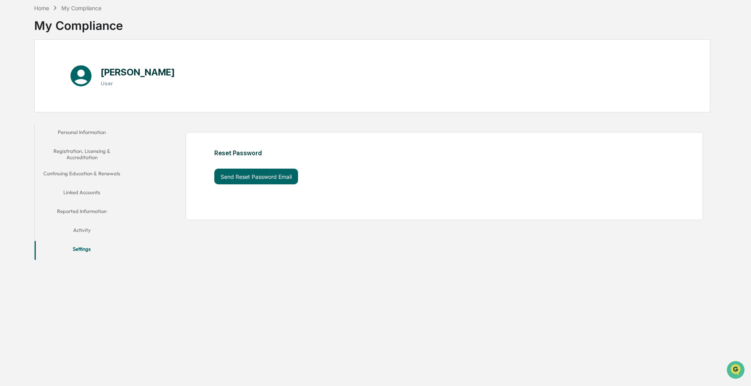
click at [62, 133] on button "Personal Information" at bounding box center [82, 133] width 94 height 19
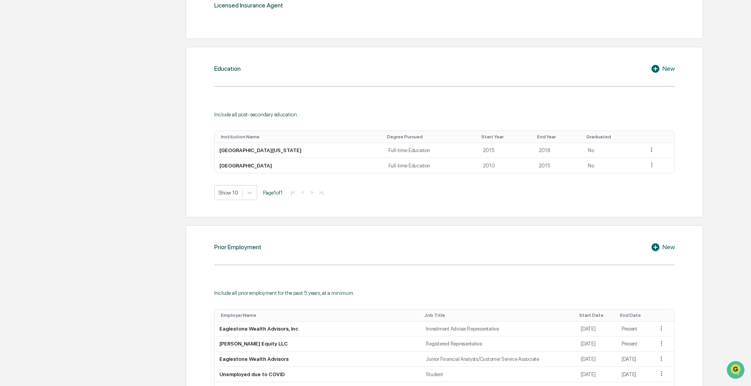
scroll to position [155, 0]
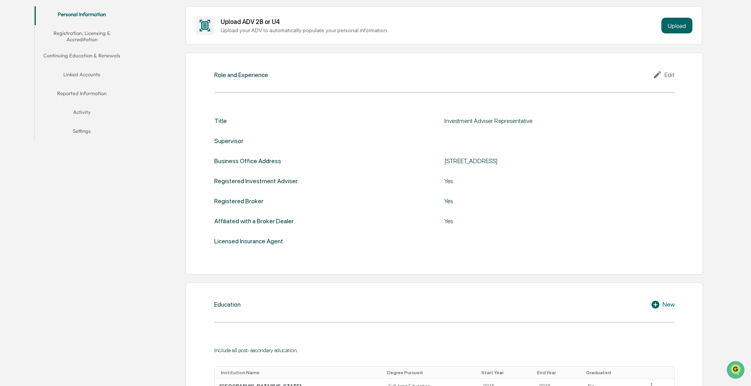
click at [86, 131] on button "Settings" at bounding box center [82, 132] width 94 height 19
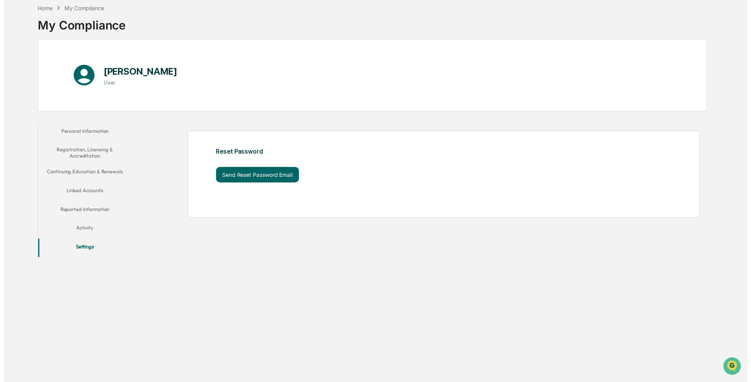
scroll to position [37, 0]
click at [74, 142] on button "Activity" at bounding box center [82, 231] width 94 height 19
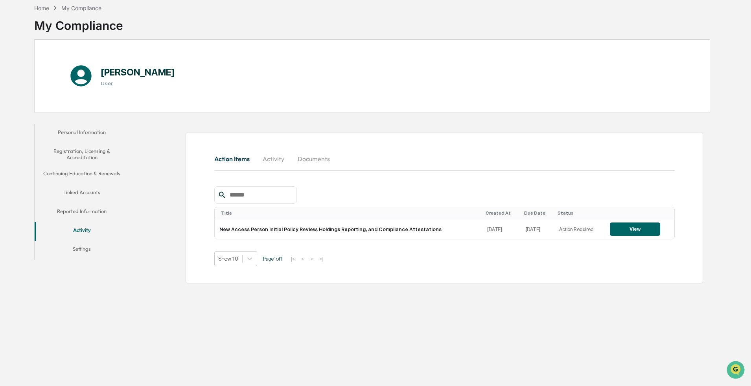
click at [253, 142] on button "View" at bounding box center [635, 229] width 50 height 13
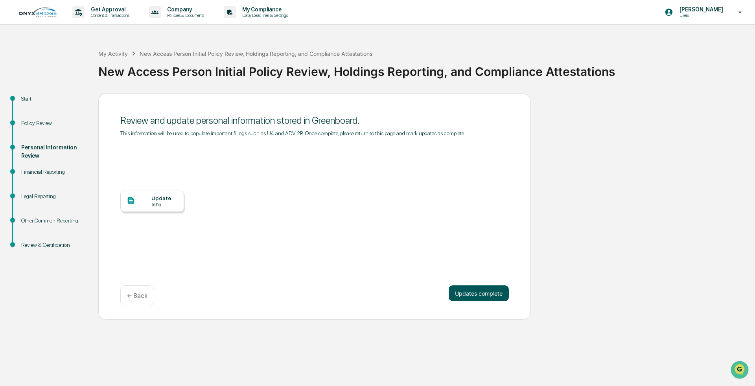
click at [253, 142] on button "Updates complete" at bounding box center [479, 293] width 60 height 16
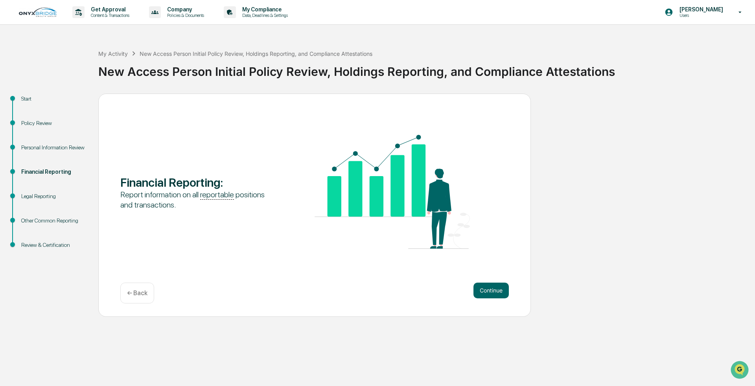
click at [253, 142] on div "Continue ← Back" at bounding box center [314, 293] width 389 height 21
click at [253, 142] on button "Continue" at bounding box center [490, 291] width 35 height 16
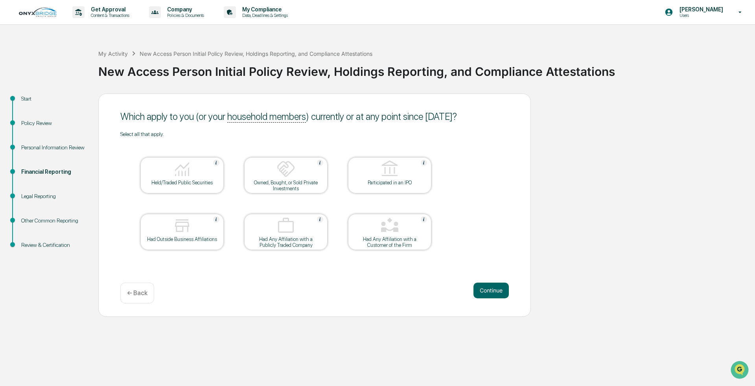
click at [253, 142] on div "Which apply to you (or your household members ) currently or at any point since…" at bounding box center [314, 205] width 433 height 223
click at [253, 142] on button "Continue" at bounding box center [490, 291] width 35 height 16
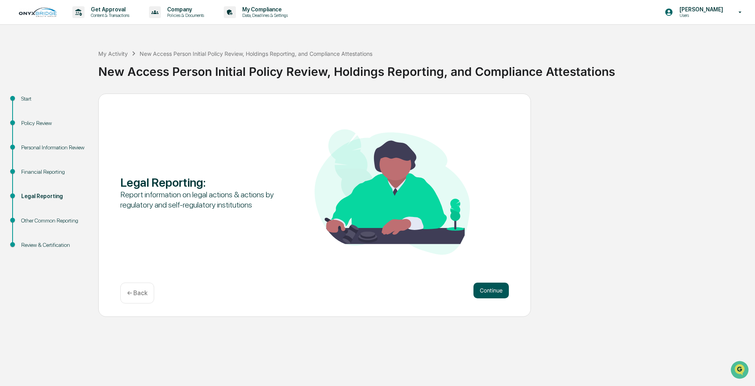
click at [253, 142] on button "Continue" at bounding box center [490, 291] width 35 height 16
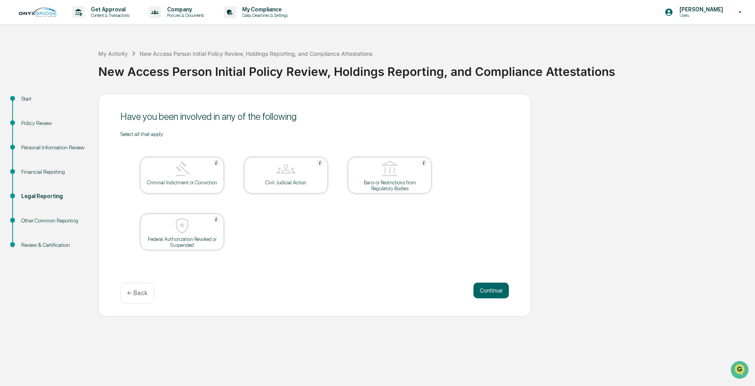
click at [253, 142] on div "Have you been involved in any of the following Select all that apply. Criminal …" at bounding box center [314, 205] width 433 height 223
click at [253, 142] on button "Continue" at bounding box center [490, 291] width 35 height 16
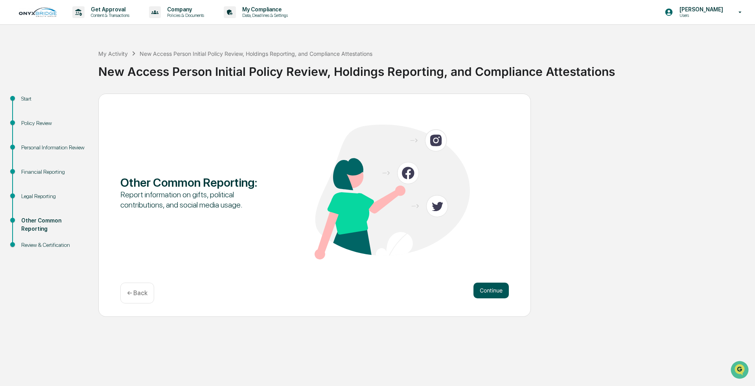
click at [253, 142] on button "Continue" at bounding box center [490, 291] width 35 height 16
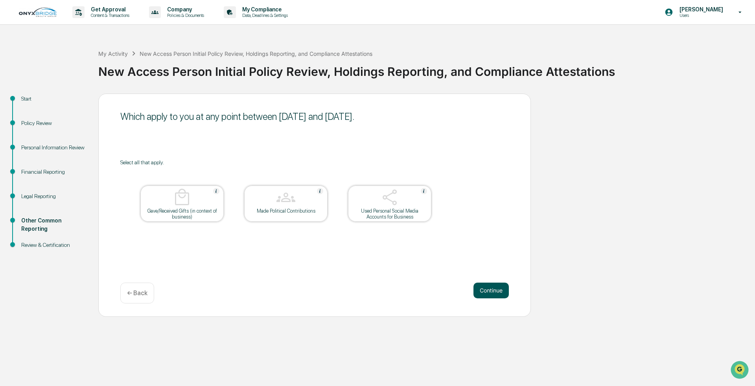
click at [253, 142] on button "Continue" at bounding box center [490, 291] width 35 height 16
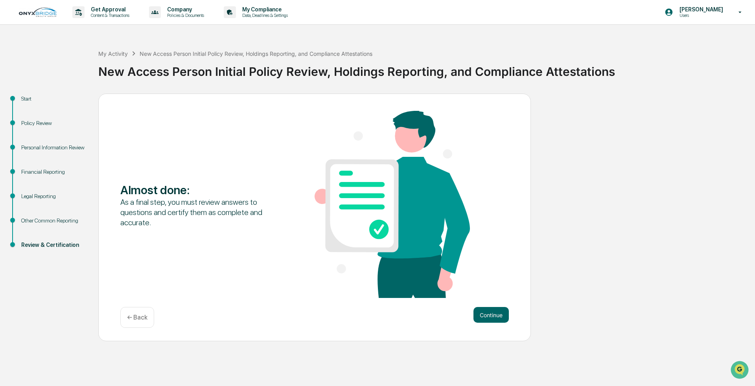
click at [253, 142] on div "Almost done : As a final step, you must review answers to questions and certify…" at bounding box center [314, 205] width 389 height 189
click at [253, 142] on button "Continue" at bounding box center [490, 315] width 35 height 16
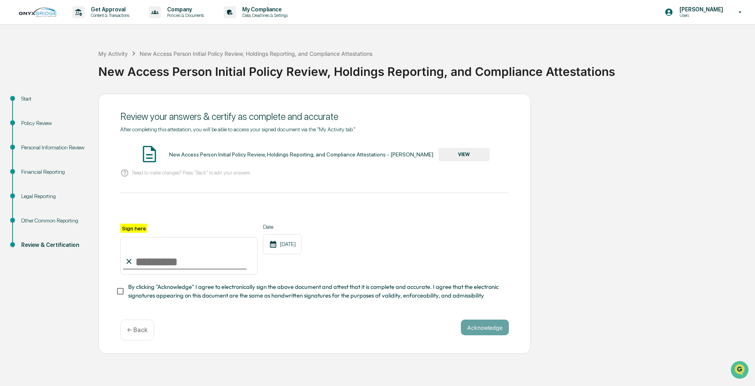
click at [253, 142] on button "VIEW" at bounding box center [463, 154] width 51 height 13
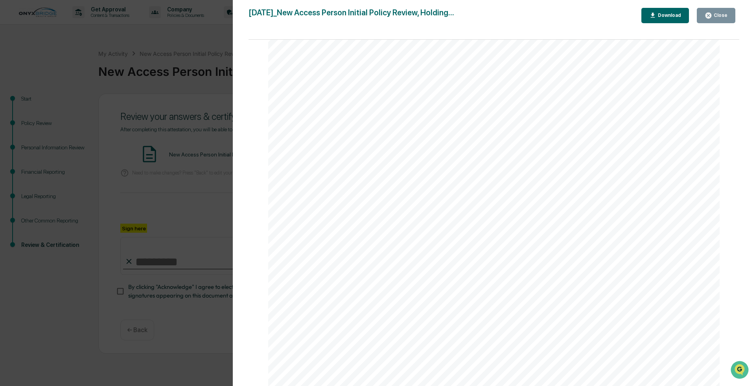
scroll to position [2302, 0]
click at [253, 14] on div "Close" at bounding box center [719, 16] width 15 height 6
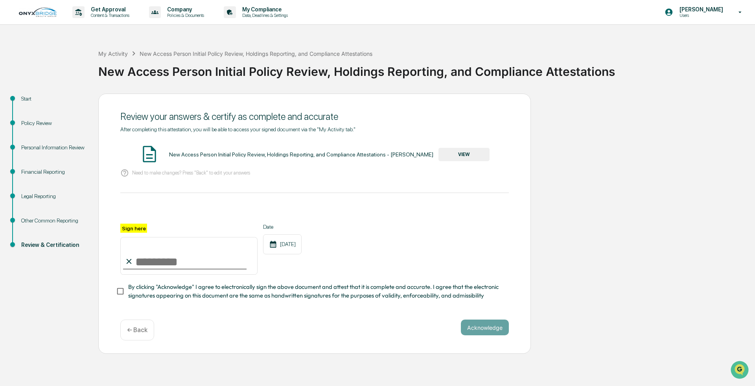
click at [147, 142] on input "Sign here" at bounding box center [188, 256] width 137 height 38
type input "**********"
click at [253, 142] on button "Acknowledge" at bounding box center [485, 328] width 48 height 16
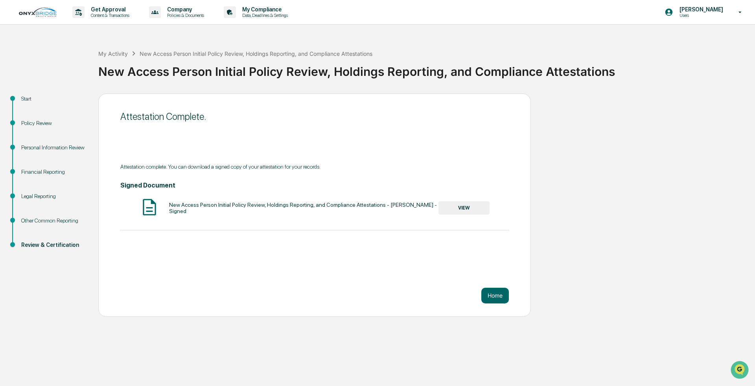
click at [253, 142] on button "VIEW" at bounding box center [463, 207] width 51 height 13
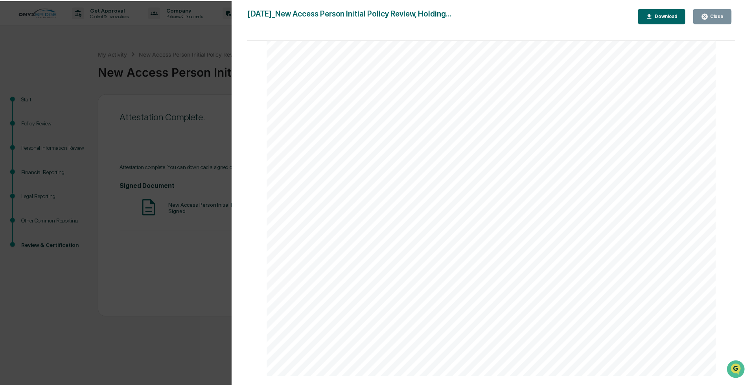
scroll to position [2912, 0]
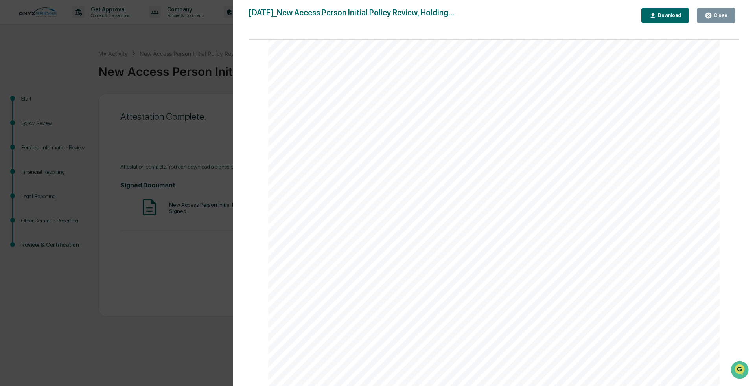
click at [205, 142] on div "Version History 09/12/2025, 04:32 PM Daniel Reeves 2025-09-12_New Access Person…" at bounding box center [377, 193] width 755 height 386
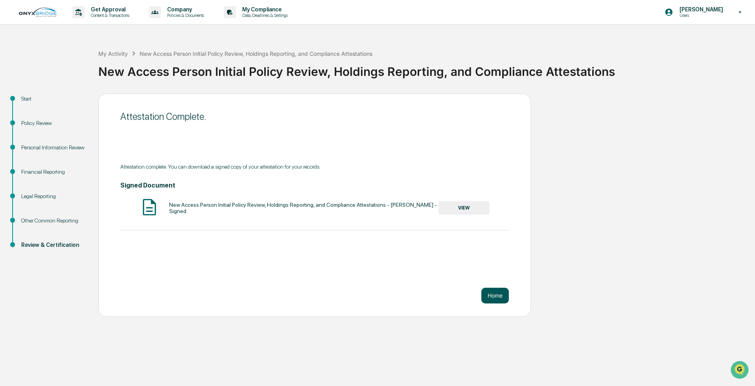
click at [253, 142] on button "Home" at bounding box center [495, 296] width 28 height 16
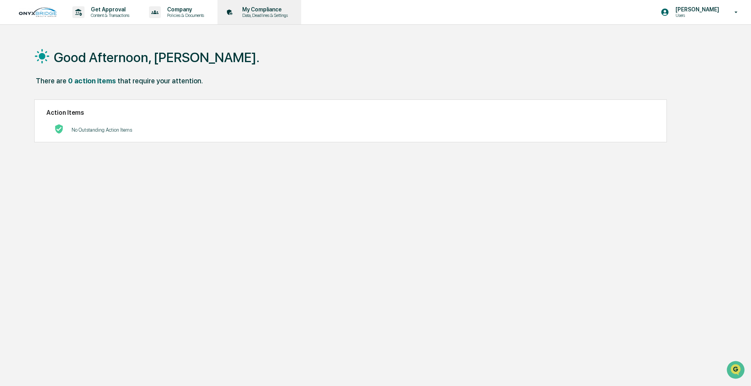
click at [250, 11] on p "My Compliance" at bounding box center [264, 9] width 56 height 6
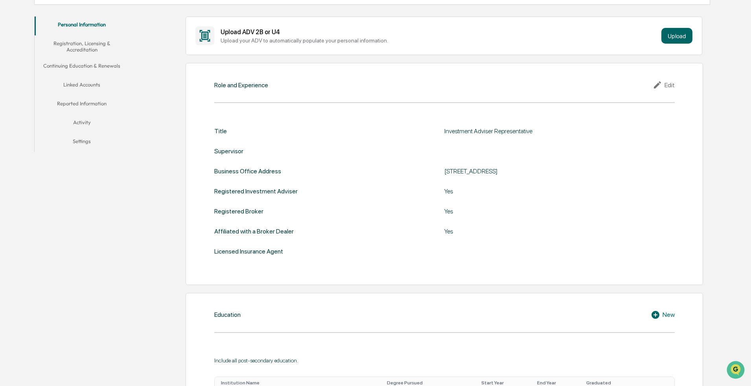
scroll to position [152, 0]
